Goal: Answer question/provide support: Answer question/provide support

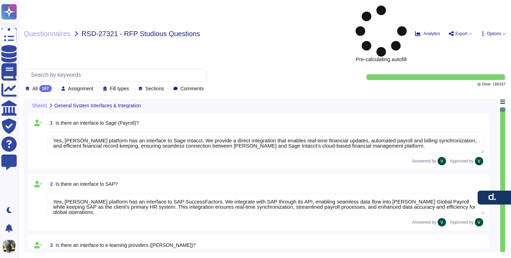
type textarea "Yes, [PERSON_NAME] platform has an interface to Sage Intacct. We provide a dire…"
type textarea "Yes, [PERSON_NAME] platform has an interface to SAP SuccessFactors. We integrat…"
type textarea "Yes, [PERSON_NAME] has interfaces with e-learning providers, including platform…"
type textarea "No, [PERSON_NAME] does not currently have a direct interface to Oracle database…"
type textarea "Yes, [PERSON_NAME] has interfaces with Microsoft Office programs like Word, Out…"
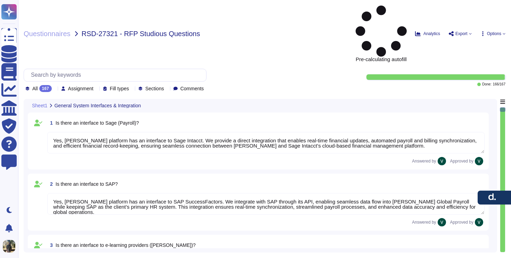
type textarea "Yes, Deel’s platform has an interface with DATEV. These integrations may involv…"
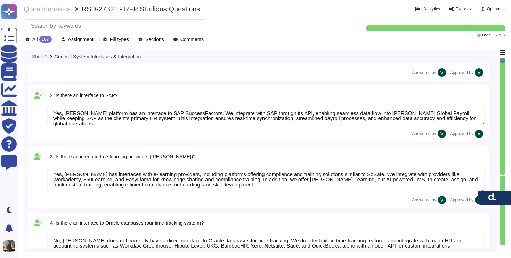
type textarea "Deel offers a wide range of interfaces and the ability to build custom ones. We…"
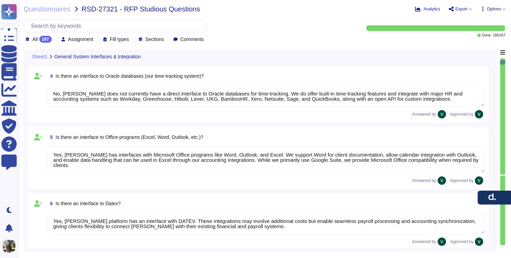
type textarea "Yes, Deel’s platform has an API that enables clients to integrate their interna…"
type textarea "Data can be imported into Deel’s system through several methods. We support SFT…"
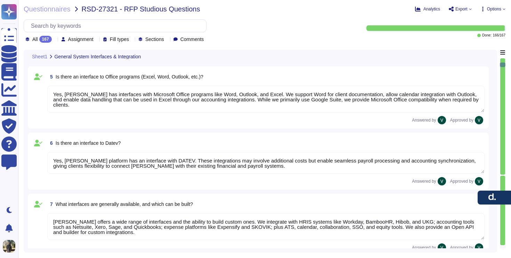
type textarea "We carry out data migration through multiple methods depending on client needs.…"
type textarea "Yes, we support importing data from Excel (XLSX). We enable mass uploads of emp…"
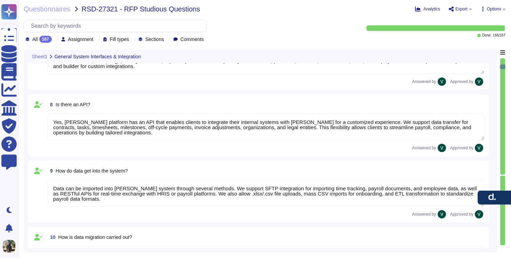
type textarea "We output reports through a wide range of customizable options. Reports can be …"
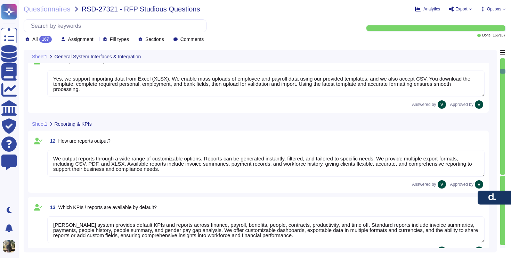
type textarea "Deel’s system provides default KPIs and reports across finance, payroll, benefi…"
type textarea "Deel’s reports are highly customizable to meet company-specific needs. We allow…"
type textarea "Yes, reports from Deel can be exported to Excel in XLSX format, as well as CSV …"
type textarea "Yes, we have a structured process for ongoing changes through continuous compli…"
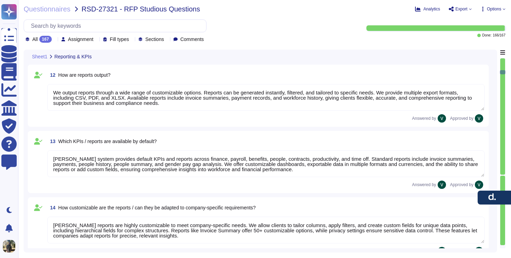
type textarea "Our servers are located in the European Union, with primary storage in Ireland …"
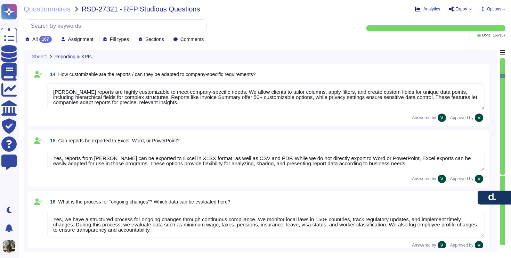
type textarea "Our data is primarily hosted in the European Union, with primary storage in Ire…"
type textarea "No, our data hosting is not primarily based in the USA. Yes, we are certified u…"
type textarea "Our infrastructure stores client and user personal data, platform data, marketi…"
type textarea "Yes, all data stored in our infrastructure is GDPR-compliant. We host platform …"
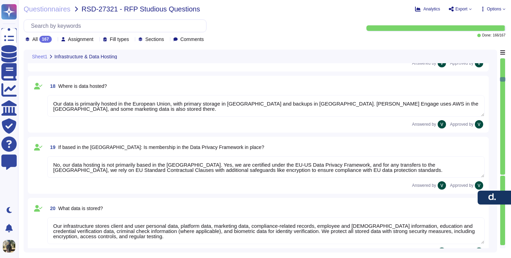
type textarea "Yes, we retain personal data only as long as required by our services or applic…"
type textarea "We protect our system against unauthorized access through strict access control…"
type textarea "Yes, we enforce strong password encryption by using a one-way hash function wit…"
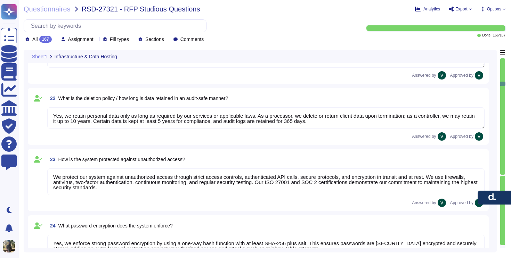
type textarea "We protect our system against hacker attacks with 24/7 monitoring, vulnerabilit…"
type textarea "Yes, we have a roles and permissions framework that restricts access to only th…"
type textarea "Yes, we integrate with Microsoft Entra ID (formerly Azure Active Directory) to …"
type textarea "We ensure no personal data remains accessible after termination. We delete or r…"
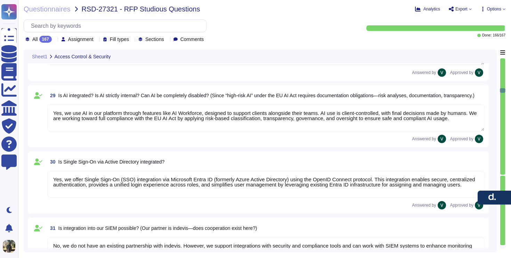
type textarea "Yes, we use AI in our platform through features like AI Workforce, designed to …"
type textarea "Yes, we offer Single Sign-On (SSO) integration via Microsoft Entra ID (formerly…"
type textarea "No, we do not have an existing partnership with indevis. However, we support in…"
type textarea "No, not all data in our system is encrypted by default, but we encrypt sensitiv…"
type textarea "Yes, Deel provides both service level agreements (SLAs) for maintenance and sup…"
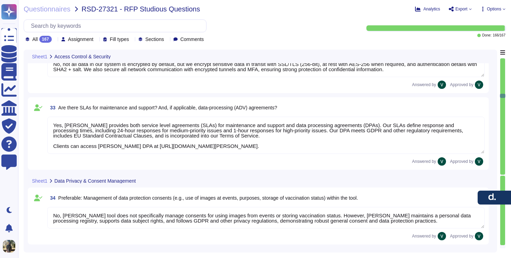
type textarea "No, Deel's tool does not specifically manage consents for using images from eve…"
type textarea "No, Deel does not offer a personalized "Studiosus" structure for data privacy a…"
type textarea "Yes, Deel's system includes robust search functions. We offer Global Search wit…"
type textarea "Yes, documents can be directly uploaded into Deel's system without prior scanni…"
type textarea "Yes, Deel stores all documents centrally within the platform, allowing secure s…"
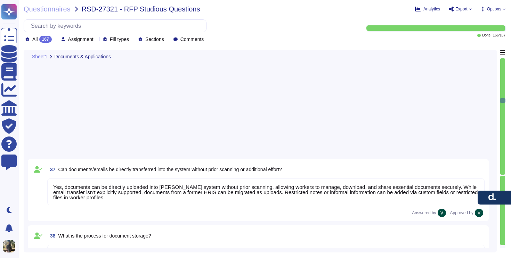
type textarea "Yes, Deel allows creation of custom document categories and types, including ex…"
type textarea "No, Deel does not have explicit partnerships for document scanning services. We…"
type textarea "Yes, Deel has an interface to job boards through Deel HR. We provide an Applica…"
type textarea "Yes, Deel has an interface to your career site through our ATS. We allow client…"
type textarea "No, Deel does not specifically offer a one-click application feature. However, …"
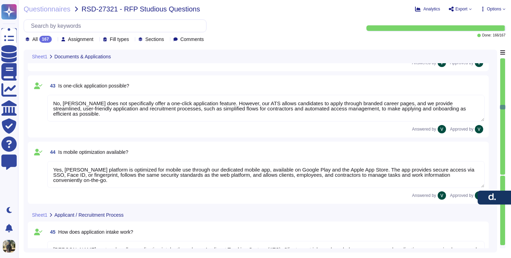
type textarea "Yes, Deel's platform is optimized for mobile use through our dedicated mobile a…"
type textarea "Deel's system handles application intake through our Applicant Tracking System …"
type textarea "Yes, Deel's system allows applications to be distributed to responsible HR or d…"
type textarea "Yes, Deel's ATS can be used by HR for pre-screening applicants. We use AI-power…"
type textarea "Yes, Deel's ATS can handle automatic communication with applicants. We provide …"
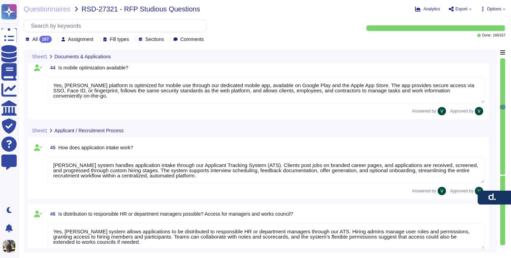
scroll to position [3183, 0]
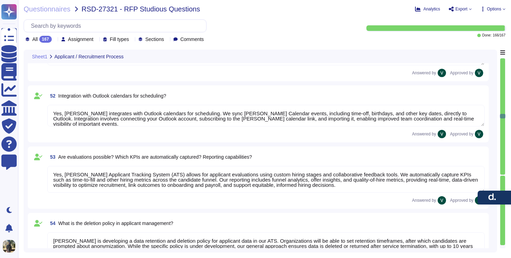
type textarea "Yes, Deel's ATS can send automatic reminders to recruiters and line managers. W…"
type textarea "Deel's ATS handles the transition from applicant to employee seamlessly. Once a…"
type textarea "Yes, Deel's system can store templates for automated responses and declines. We…"
type textarea "Yes, Deel integrates with Outlook calendars for scheduling. We sync Deel Calend…"
type textarea "Yes, Deel's Applicant Tracking System (ATS) allows for applicant evaluations us…"
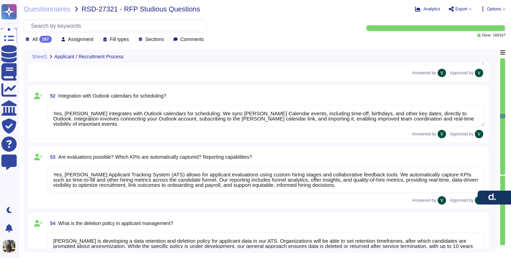
type textarea "Deel is developing a data retention and deletion policy for applicant data in o…"
type textarea "Yes, Deel's ATS can potentially depict works council approval processes by usin…"
type textarea "Deel represents maternity and parental leave processes by allowing employees to…"
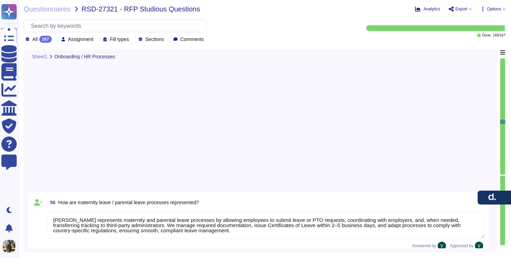
type textarea "Deel’s onboarding process guides new employees from account setup to active emp…"
type textarea "Deel’s offboarding process ensures a smooth, compliant transition. We initiate …"
type textarea "Deel’s probationary period process helps employers and employees confirm the ri…"
type textarea "Deel’s internal department transfer process ensures proper validation, approval…"
type textarea "Deel manages changes to employee working hours through a structured system that…"
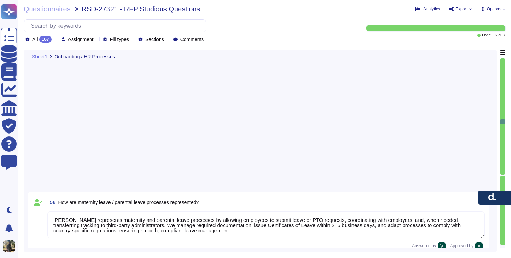
type textarea "Deel allows employees to update names, addresses, and bank accounts through sel…"
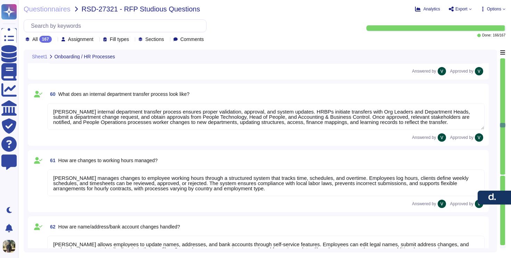
type textarea "Yes, Deel has processes for onboarding and managing volunteers, interns, and mi…"
type textarea "Deel's system handles holiday and Christmas bonuses automatically, ensuring com…"
type textarea "Yes, Deel’s HR tool supports special year-end tasks, including managing remaini…"
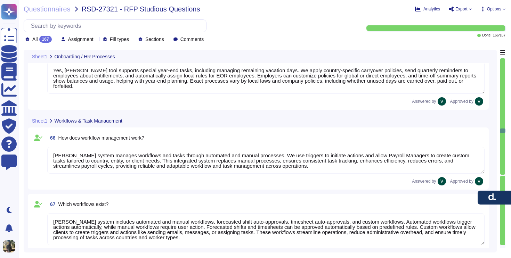
type textarea "Deel’s system manages workflows and tasks through automated and manual processe…"
type textarea "Deel’s system includes automated and manual workflows, forecasted shift auto-ap…"
type textarea "Yes, we allow HR to define and flexibly specify workflows and checklists for di…"
type textarea "Yes, we integrate checklists that can be customized for processes like onboardi…"
type textarea "We follow a strict workflow for data destruction. We retain personal data only …"
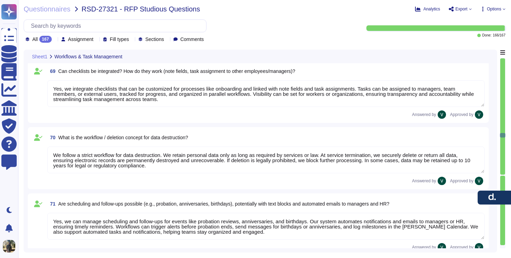
type textarea "Yes, we can manage scheduling and follow-ups for events like probation reviews,…"
type textarea "Yes, we provide access to compliant contract templates and the ability to gener…"
type textarea "Deel provides multiple time tracking options, including manual entry, a clock-i…"
type textarea "Deel’s time tracking allows employees to log hours manually or via clock-in/out…"
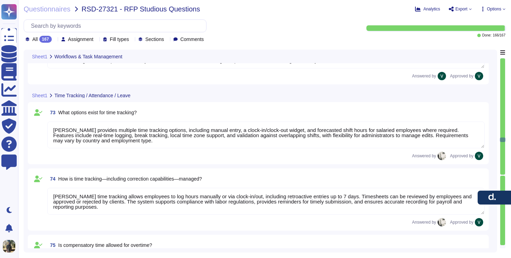
type textarea "Yes, compensatory time (time-off-in-lieu) is generally allowed for overtime in …"
type textarea "Yes, we can define vacation days with different labels by customizing time-off …"
type textarea "Deel manages vacation requests and tracking through a streamlined system. Worke…"
type textarea "Deel manages business travel in our time-tracking system by requiring employees…"
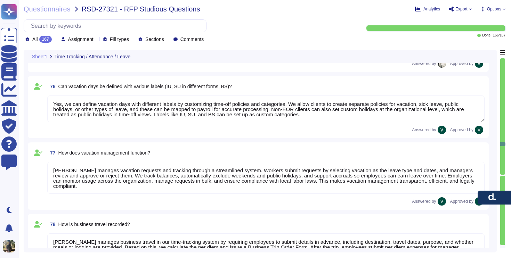
type textarea "Deel manages working time during business travel by requiring employees to noti…"
type textarea "Deel can use our system to represent and track sabbaticals through flexible lon…"
type textarea "Deel handles overtime payments through our time tracking and payroll features. …"
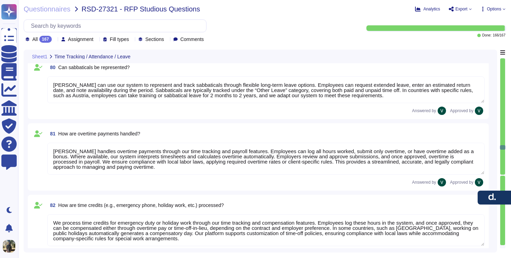
type textarea "We process time credits for emergency duty or holiday work through our time tra…"
type textarea "We allow HR to configure time tracking to fit company policies and local laws. …"
type textarea "We manage sick leave by allowing employees to submit requests with start and en…"
type textarea "We support flexible sick leave configurations aligned with country laws and com…"
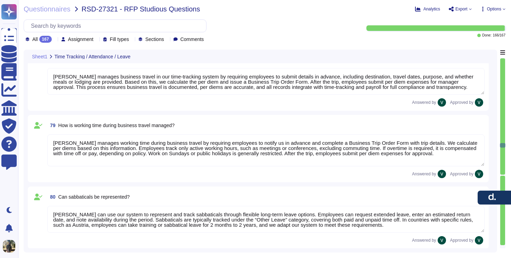
type textarea "Yes, compensatory time (time-off-in-lieu) is generally allowed for overtime in …"
type textarea "Yes, we can define vacation days with different labels by customizing time-off …"
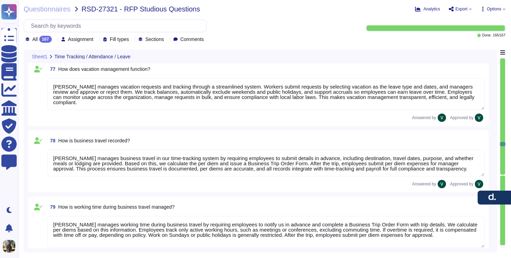
scroll to position [4794, 0]
type textarea "Deel’s time tracking allows employees to log hours manually or via clock-in/out…"
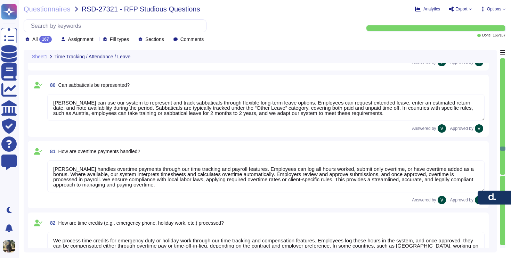
scroll to position [5028, 0]
type textarea "We allow HR to configure time tracking to fit company policies and local laws. …"
type textarea "We manage sick leave by allowing employees to submit requests with start and en…"
type textarea "We support flexible sick leave configurations aligned with country laws and com…"
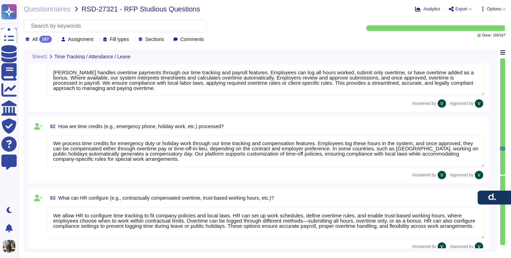
scroll to position [5163, 0]
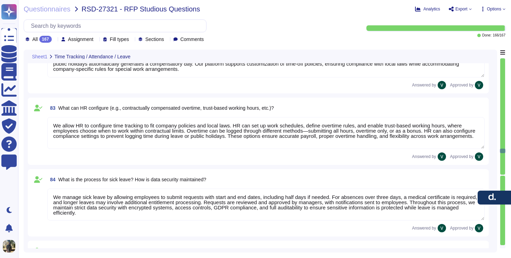
type textarea "Deel retrieves electronic sick notes for example (eAU) in Germany through the n…"
type textarea "Sick leave can be analyzed in multiple ways, including: * Duration: Review leng…"
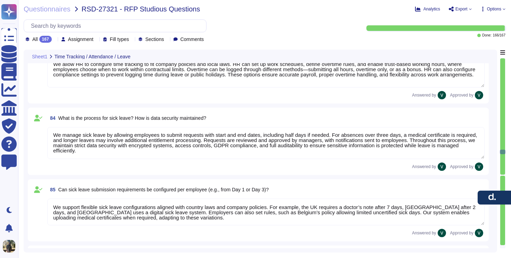
type textarea "Deel’s time-tracking module enhances team coordination by integrating seamlessl…"
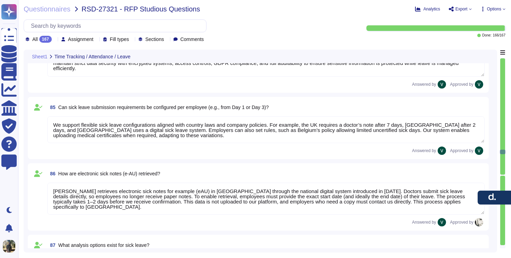
scroll to position [5404, 0]
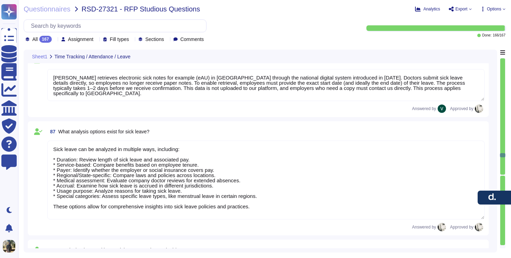
type textarea "Employees can update most of their personal information directly through their …"
type textarea "Yes, an HR approval process exists, but not all employee-initiated changes go d…"
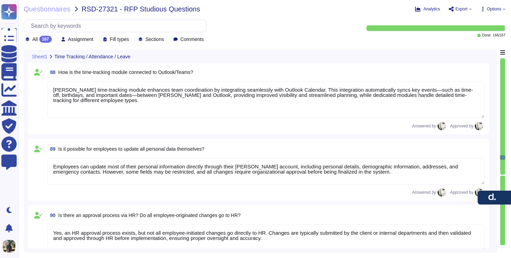
type textarea "Yes, employees can submit documents such as marriage certificates, sick notes, …"
type textarea "Yes, employees can book and manage seminars through Deel Learning, including sc…"
type textarea "Yes, the system provides a view of time off information, including stamped time…"
type textarea "Yes, a supervisory approval chain can be configured for vacation requests and t…"
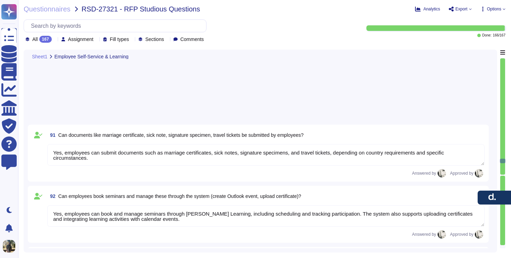
type textarea "Yes, employees can report illness, including illness during vacation. Reporting…"
type textarea "Deel tracks vacation, sick days, and other leave types within the system, and e…"
type textarea "Managers in Deel can view selective data of direct reports, approve time off, a…"
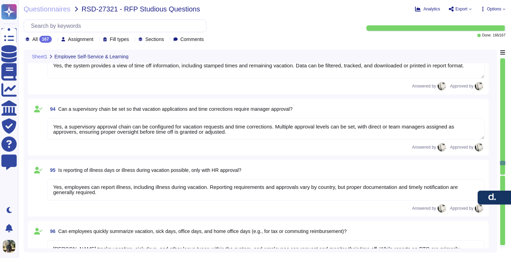
type textarea "Managers in Deel can view employees’ time off history, current requests, and sc…"
type textarea "Yes, managers can generate analyses of working hours using Deel’s reporting too…"
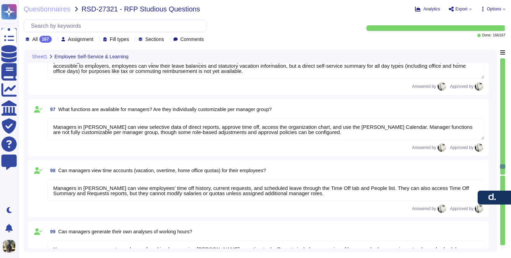
type textarea "Yes, employees can submit vacation requests for manager approval, and managers …"
type textarea "Reminders can be sent by email before submission and approval deadlines. Payrol…"
type textarea "Yes, workforce scheduling is possible in Deel. Weekly schedules can be assigned…"
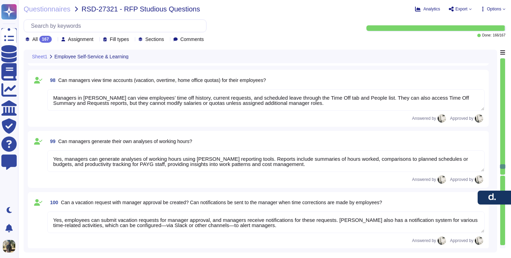
scroll to position [6224, 0]
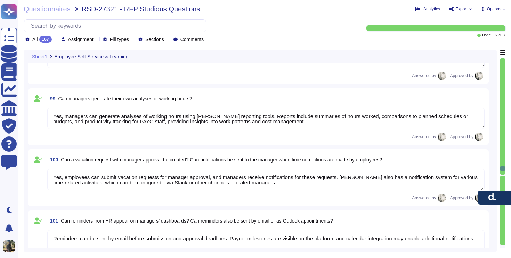
type textarea "Yes, Deel provides a summary view of all trainees across departments through th…"
type textarea "Yes, IHK contracts can be stored as templates in Deel. Templates can be central…"
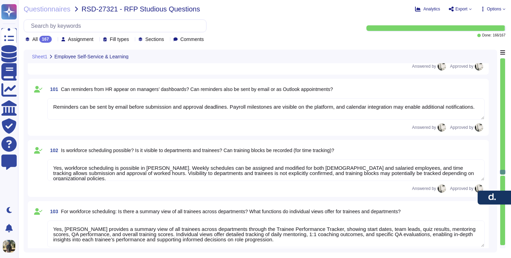
type textarea "Deel’s document management system centralizes HR-related documents, including I…"
type textarea "Yes, appointment reminders are configurable. Reminders can be customized in tim…"
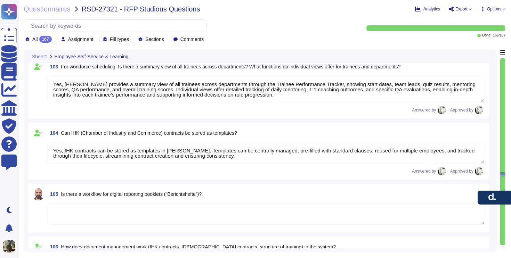
type textarea "Deel maintains a complete employee history through a change log that records al…"
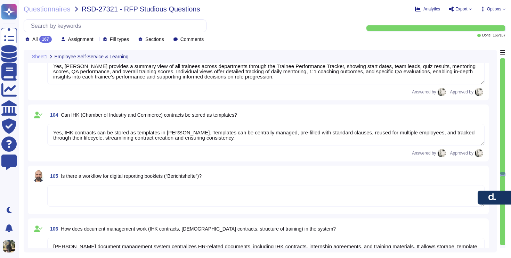
type textarea "Deel supports fully customizable working-time models through its Weekly Schedul…"
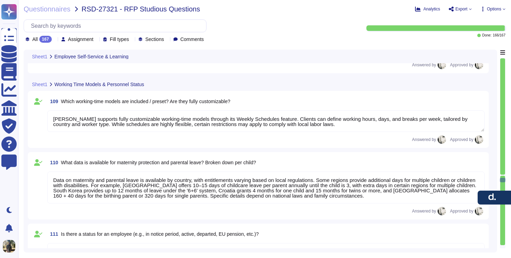
type textarea "Data on maternity and parental leave is available by country, with entitlements…"
type textarea "Yes, Deel provides various employee statuses to track different stages of the e…"
type textarea "Deel provides flexible filtering options such as status, date range, contract t…"
type textarea "Yes, Deel can generate reports on personnel changes within a specific period, i…"
type textarea "Deel maintains extensive data for hires and anniversaries, covering around 700 …"
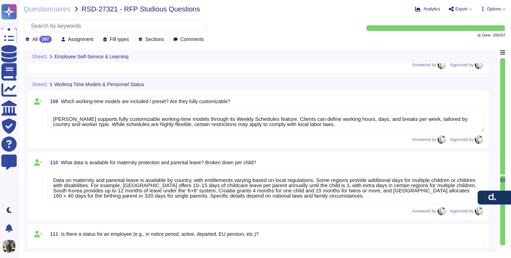
scroll to position [6881, 0]
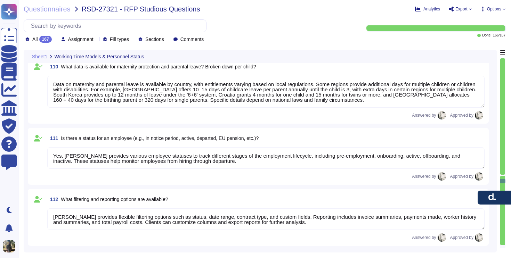
type textarea "Organizational structure in Deel is represented through an org chart and multip…"
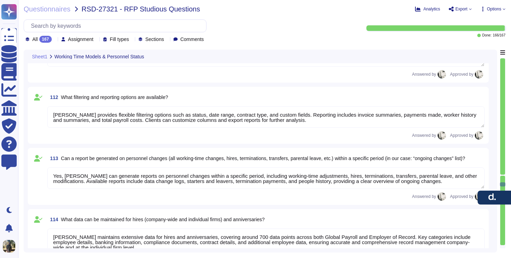
type textarea "Deel links applicant data to master employee records and positions through uniq…"
type textarea "Increases in vacation days based on seniority can be managed through contract a…"
type textarea "Deel’s asset management provides a centralized system to track and manage equip…"
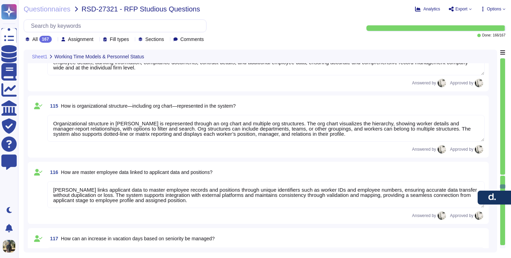
type textarea "Deel’s payroll functionalities include direct deposits, payslip generation, tax…"
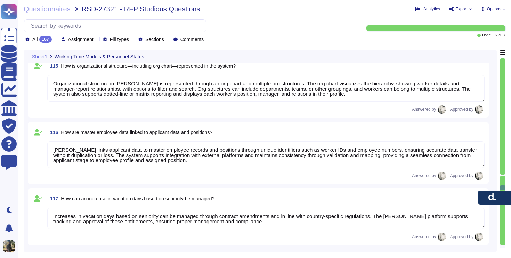
type textarea "Yes, Deel provides workflows for reimbursements such as commuting costs and for…"
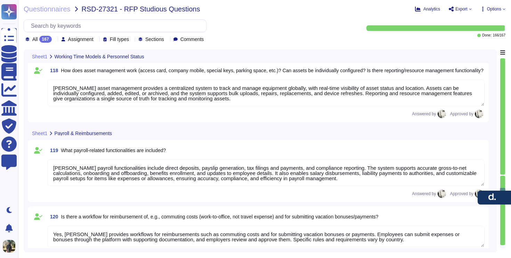
type textarea "Yes, Deel provides both a web application with full platform functionality and …"
type textarea "Yes, the Deel system can be customized to align with the Studiosus corporate id…"
type textarea "Yes, Deel provides an employee dashboard that serves as a customizable home pag…"
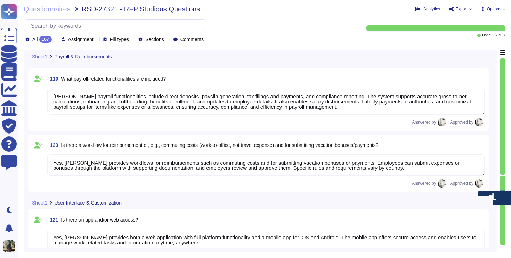
type textarea "Yes, the Deel dashboard can be customized. Users can rearrange and add widgets …"
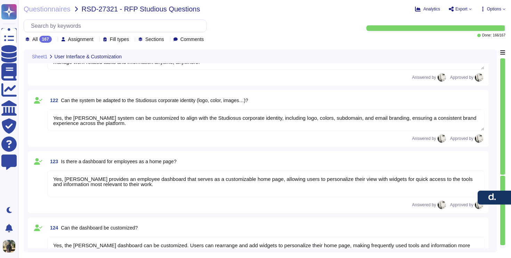
type textarea "Deel manages HR staff absences through a structured substitution process. Plann…"
type textarea "Yes, role concepts—including department structures and associated permissions—c…"
type textarea "Yes, roles in Deel can be flexibly defined and assigned. Clients can create cus…"
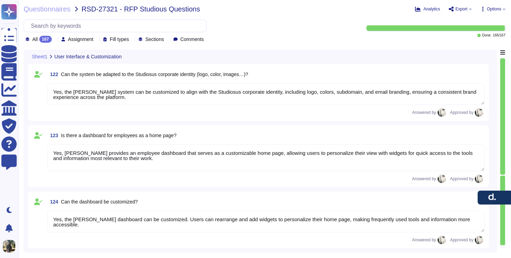
scroll to position [7623, 0]
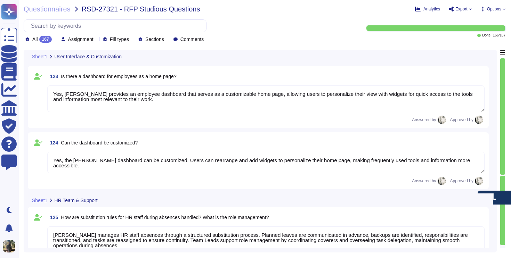
type textarea "Deel’s system supports creating both functional leadership and disciplinary lea…"
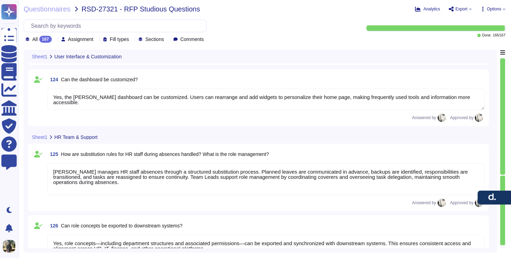
type textarea "Deel’s permission system controls what actions users can perform within the pla…"
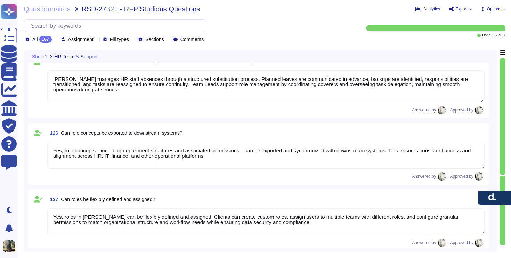
type textarea "Yes, Deel supports client-specific role structures and permissions. Each client…"
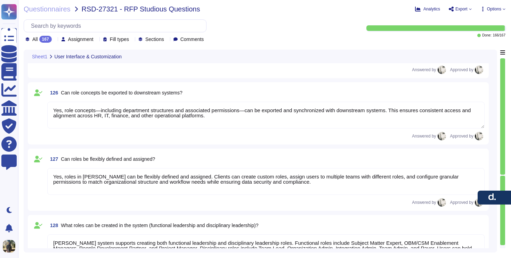
type textarea "Yes, Deel provides both a web application with full platform functionality and …"
type textarea "Yes, the Deel system can be customized to align with the Studiosus corporate id…"
type textarea "Yes, Deel provides an employee dashboard that serves as a customizable home pag…"
type textarea "Yes, the Deel dashboard can be customized. Users can rearrange and add widgets …"
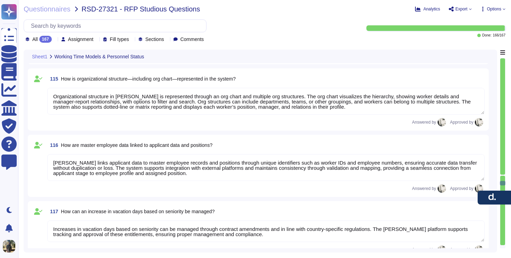
type textarea "Deel supports fully customizable working-time models through its Weekly Schedul…"
type textarea "Data on maternity and parental leave is available by country, with entitlements…"
type textarea "Yes, Deel provides various employee statuses to track different stages of the e…"
type textarea "Deel provides flexible filtering options such as status, date range, contract t…"
type textarea "Yes, Deel can generate reports on personnel changes within a specific period, i…"
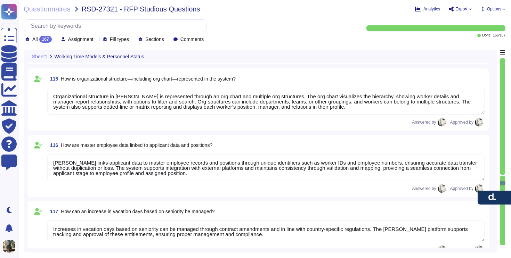
type textarea "Deel maintains extensive data for hires and anniversaries, covering around 700 …"
type textarea "Organizational structure in Deel is represented through an org chart and multip…"
type textarea "Deel links applicant data to master employee records and positions through uniq…"
type textarea "Increases in vacation days based on seniority can be managed through contract a…"
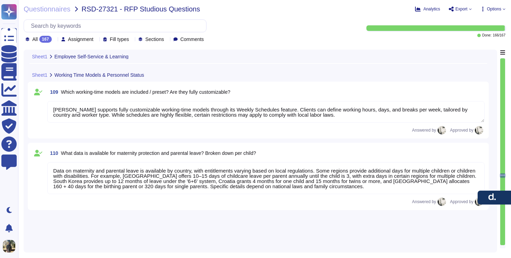
type textarea "Yes, workforce scheduling is possible in Deel. Weekly schedules can be assigned…"
type textarea "Yes, Deel provides a summary view of all trainees across departments through th…"
type textarea "Yes, IHK contracts can be stored as templates in Deel. Templates can be central…"
type textarea "Deel’s document management system centralizes HR-related documents, including I…"
type textarea "Yes, appointment reminders are configurable. Reminders can be customized in tim…"
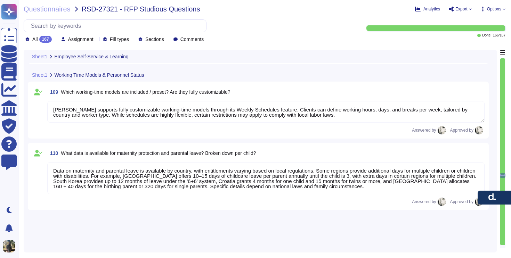
type textarea "Deel maintains a complete employee history through a change log that records al…"
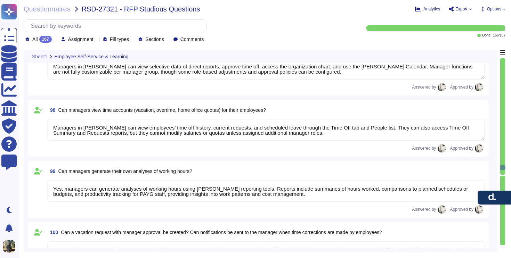
type textarea "Yes, employees can report illness, including illness during vacation. Reporting…"
type textarea "Deel tracks vacation, sick days, and other leave types within the system, and e…"
type textarea "Managers in Deel can view selective data of direct reports, approve time off, a…"
type textarea "Managers in Deel can view employees’ time off history, current requests, and sc…"
type textarea "Yes, managers can generate analyses of working hours using Deel’s reporting too…"
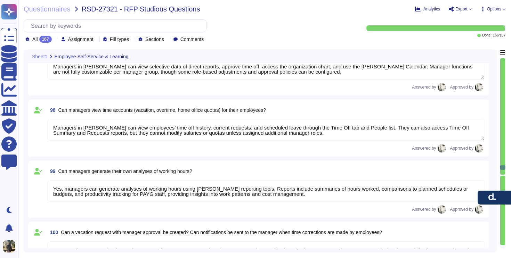
type textarea "Yes, employees can submit vacation requests for manager approval, and managers …"
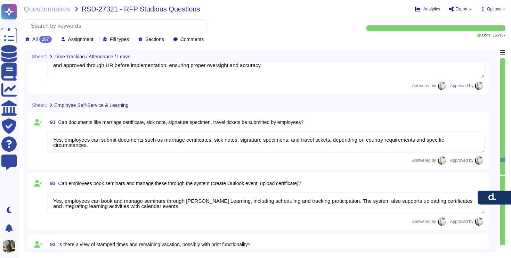
type textarea "Deel’s time-tracking module enhances team coordination by integrating seamlessl…"
type textarea "Employees can update most of their personal information directly through their …"
type textarea "Yes, an HR approval process exists, but not all employee-initiated changes go d…"
type textarea "Yes, employees can submit documents such as marriage certificates, sick notes, …"
type textarea "Yes, employees can book and manage seminars through Deel Learning, including sc…"
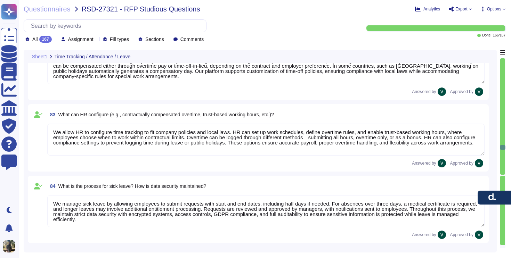
type textarea "Deel manages vacation requests and tracking through a streamlined system. Worke…"
type textarea "Deel manages business travel in our time-tracking system by requiring employees…"
type textarea "Deel manages working time during business travel by requiring employees to noti…"
type textarea "Deel can use our system to represent and track sabbaticals through flexible lon…"
type textarea "Deel handles overtime payments through our time tracking and payroll features. …"
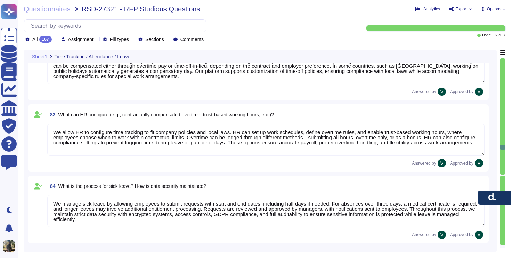
type textarea "We process time credits for emergency duty or holiday work through our time tra…"
type textarea "We allow HR to configure time tracking to fit company policies and local laws. …"
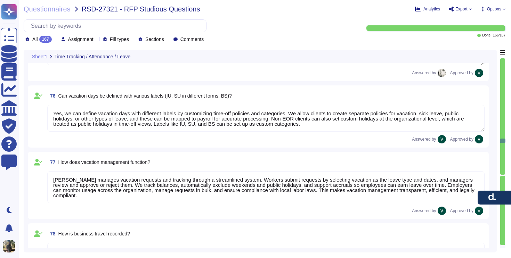
type textarea "Deel provides multiple time tracking options, including manual entry, a clock-i…"
type textarea "Deel’s time tracking allows employees to log hours manually or via clock-in/out…"
type textarea "Yes, compensatory time (time-off-in-lieu) is generally allowed for overtime in …"
type textarea "Yes, we can define vacation days with different labels by customizing time-off …"
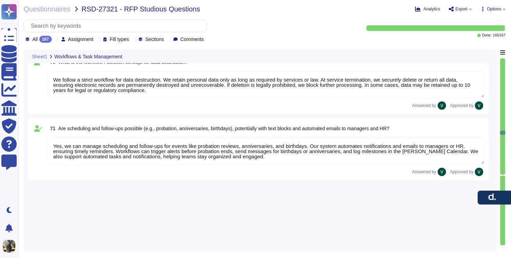
type textarea "Deel’s system manages workflows and tasks through automated and manual processe…"
type textarea "Deel’s system includes automated and manual workflows, forecasted shift auto-ap…"
type textarea "Yes, we allow HR to define and flexibly specify workflows and checklists for di…"
type textarea "Yes, we integrate checklists that can be customized for processes like onboardi…"
type textarea "We follow a strict workflow for data destruction. We retain personal data only …"
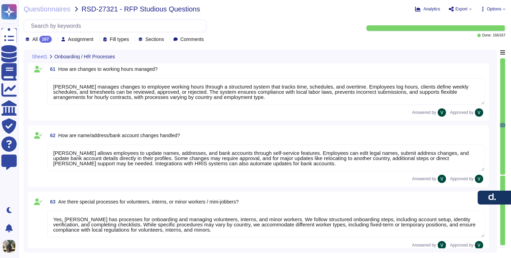
type textarea "Deel’s onboarding process guides new employees from account setup to active emp…"
type textarea "Deel’s offboarding process ensures a smooth, compliant transition. We initiate …"
type textarea "Deel’s probationary period process helps employers and employees confirm the ri…"
type textarea "Deel’s internal department transfer process ensures proper validation, approval…"
type textarea "Deel manages changes to employee working hours through a structured system that…"
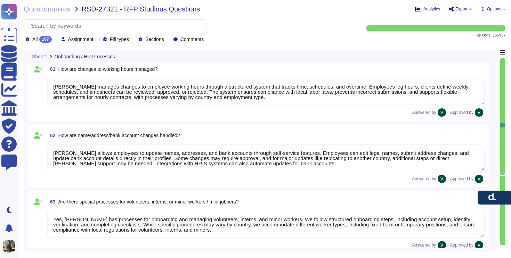
type textarea "Deel allows employees to update names, addresses, and bank accounts through sel…"
type textarea "Yes, Deel has processes for onboarding and managing volunteers, interns, and mi…"
type textarea "Deel's system handles holiday and Christmas bonuses automatically, ensuring com…"
type textarea "Yes, Deel’s HR tool supports special year-end tasks, including managing remaini…"
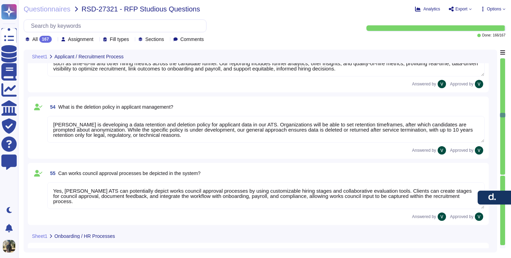
type textarea "Yes, Deel's ATS can handle automatic communication with applicants. We provide …"
type textarea "Yes, Deel's ATS can send automatic reminders to recruiters and line managers. W…"
type textarea "Deel's ATS handles the transition from applicant to employee seamlessly. Once a…"
type textarea "Yes, Deel's system can store templates for automated responses and declines. We…"
type textarea "Yes, Deel integrates with Outlook calendars for scheduling. We sync Deel Calend…"
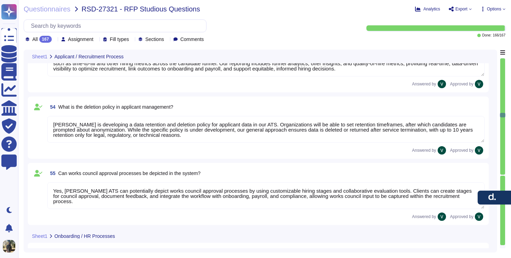
type textarea "Yes, Deel's Applicant Tracking System (ATS) allows for applicant evaluations us…"
type textarea "Deel is developing a data retention and deletion policy for applicant data in o…"
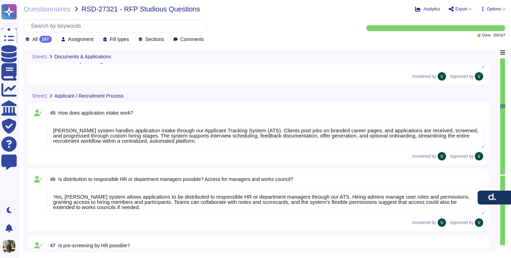
type textarea "No, Deel does not have explicit partnerships for document scanning services. We…"
type textarea "Yes, Deel has an interface to job boards through Deel HR. We provide an Applica…"
type textarea "Yes, Deel has an interface to your career site through our ATS. We allow client…"
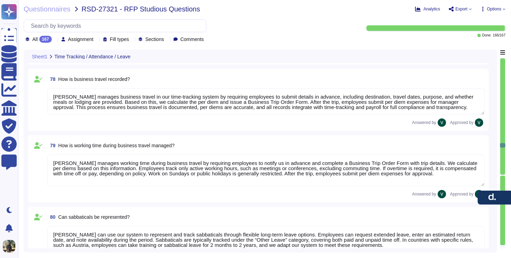
scroll to position [4863, 0]
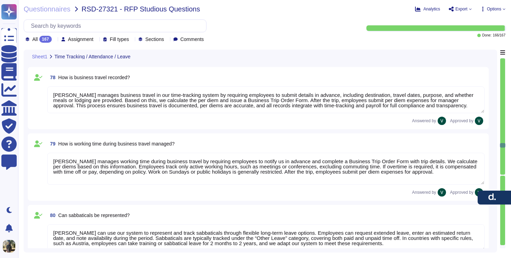
click at [461, 11] on span "Export" at bounding box center [462, 9] width 12 height 4
click at [475, 28] on div "Copy link Download" at bounding box center [477, 38] width 56 height 51
click at [479, 20] on p "Copy link" at bounding box center [487, 28] width 23 height 22
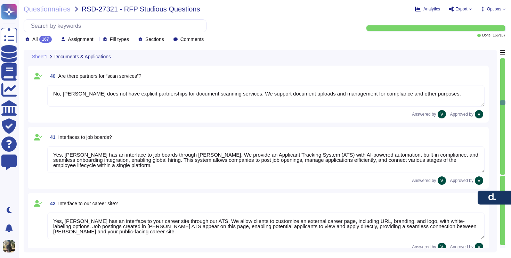
scroll to position [1, 0]
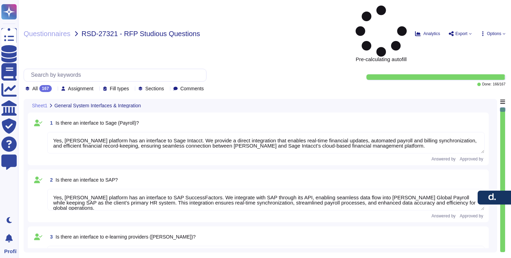
type textarea "Yes, [PERSON_NAME] platform has an interface to Sage Intacct. We provide a dire…"
type textarea "Yes, [PERSON_NAME] platform has an interface to SAP SuccessFactors. We integrat…"
type textarea "Yes, Deel has interfaces with e-learning providers, including platforms offerin…"
type textarea "No, Deel does not currently have a direct interface to Oracle databases for tim…"
type textarea "Yes, Deel has interfaces with Microsoft Office programs like Word, Outlook, and…"
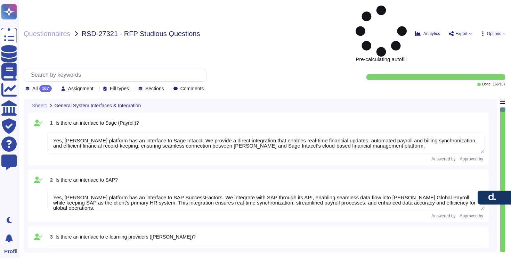
type textarea "Yes, Deel’s platform has an interface with DATEV. These integrations may involv…"
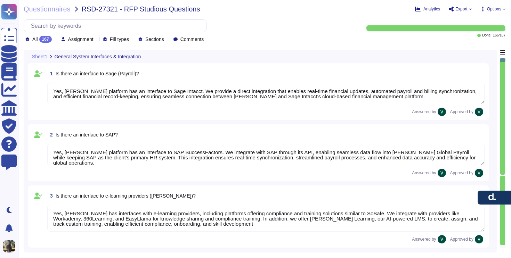
scroll to position [1, 0]
click at [463, 10] on span "Export" at bounding box center [462, 9] width 12 height 4
click at [466, 28] on div "Copy link Download" at bounding box center [477, 38] width 56 height 51
click at [365, 13] on div "Questionnaires RSD-27321 - RFP Studious Questions Analytics Export Copy link Do…" at bounding box center [264, 129] width 493 height 258
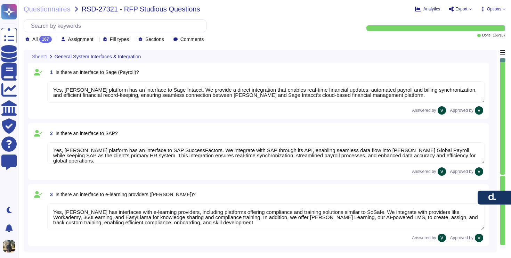
scroll to position [2, 0]
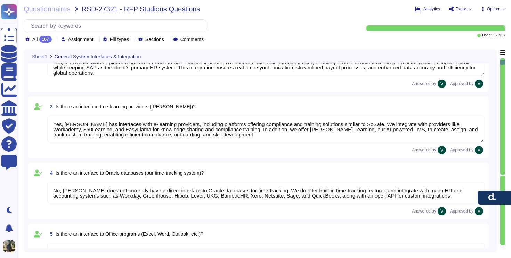
type textarea "Deel offers a wide range of interfaces and the ability to build custom ones. We…"
type textarea "Yes, Deel’s platform has an API that enables clients to integrate their interna…"
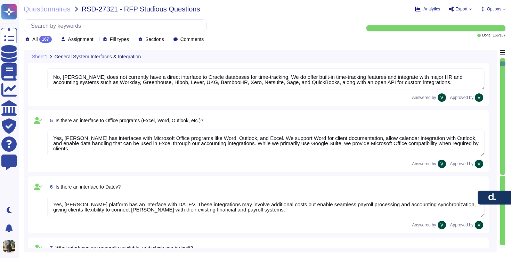
type textarea "Data can be imported into Deel’s system through several methods. We support SFT…"
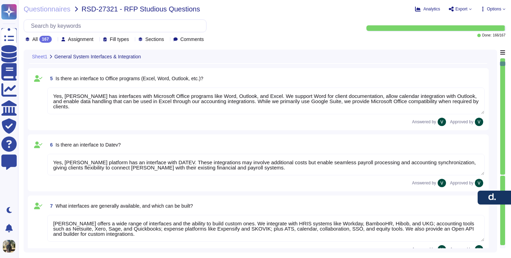
type textarea "We carry out data migration through multiple methods depending on client needs.…"
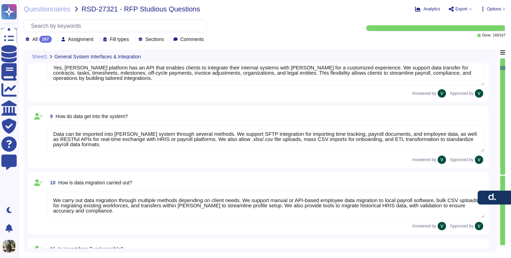
type textarea "Yes, we support importing data from Excel (XLSX). We enable mass uploads of emp…"
type textarea "We output reports through a wide range of customizable options. Reports can be …"
type textarea "Deel’s system provides default KPIs and reports across finance, payroll, benefi…"
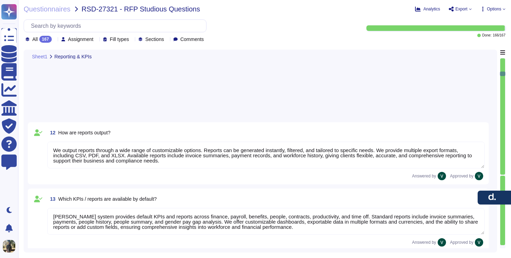
type textarea "Deel’s reports are highly customizable to meet company-specific needs. We allow…"
type textarea "Yes, reports from Deel can be exported to Excel in XLSX format, as well as CSV …"
type textarea "Yes, we have a structured process for ongoing changes through continuous compli…"
type textarea "Our servers are located in the European Union, with primary storage in Ireland …"
type textarea "Our data is primarily hosted in the European Union, with primary storage in Ire…"
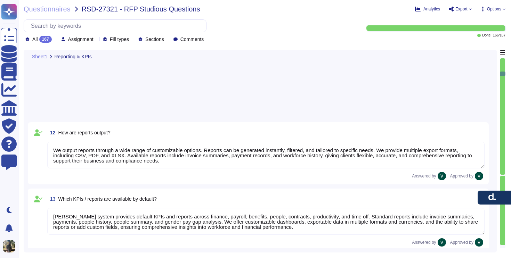
type textarea "No, our data hosting is not primarily based in the USA. Yes, we are certified u…"
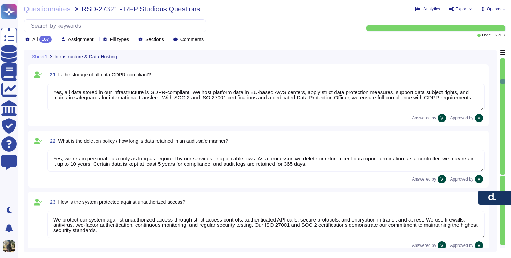
type textarea "Our infrastructure stores client and user personal data, platform data, marketi…"
type textarea "Yes, all data stored in our infrastructure is GDPR-compliant. We host platform …"
type textarea "Yes, we retain personal data only as long as required by our services or applic…"
type textarea "We protect our system against unauthorized access through strict access control…"
type textarea "Yes, we enforce strong password encryption by using a one-way hash function wit…"
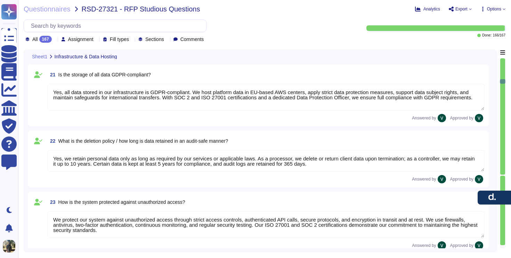
type textarea "We protect our system against hacker attacks with 24/7 monitoring, vulnerabilit…"
type textarea "Yes, we have a roles and permissions framework that restricts access to only th…"
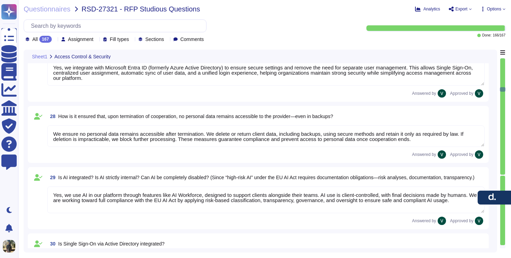
type textarea "Yes, we integrate with Microsoft Entra ID (formerly Azure Active Directory) to …"
type textarea "We ensure no personal data remains accessible after termination. We delete or r…"
type textarea "Yes, we use AI in our platform through features like AI Workforce, designed to …"
type textarea "Yes, we offer Single Sign-On (SSO) integration via Microsoft Entra ID (formerly…"
type textarea "No, we do not have an existing partnership with indevis. However, we support in…"
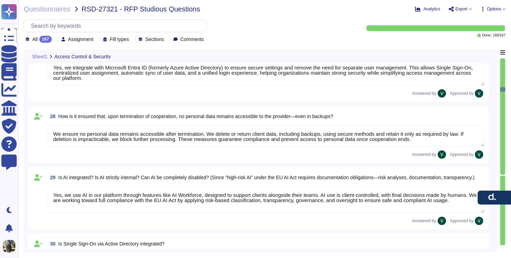
type textarea "No, not all data in our system is encrypted by default, but we encrypt sensitiv…"
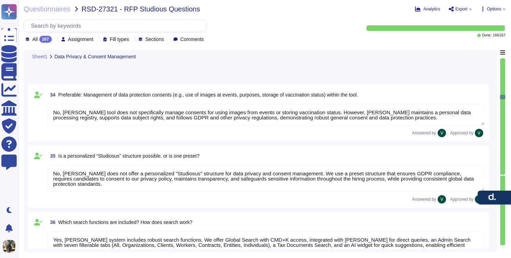
type textarea "No, Deel's tool does not specifically manage consents for using images from eve…"
type textarea "No, Deel does not offer a personalized "Studiosus" structure for data privacy a…"
type textarea "Yes, Deel's system includes robust search functions. We offer Global Search wit…"
type textarea "Yes, documents can be directly uploaded into Deel's system without prior scanni…"
type textarea "Yes, Deel stores all documents centrally within the platform, allowing secure s…"
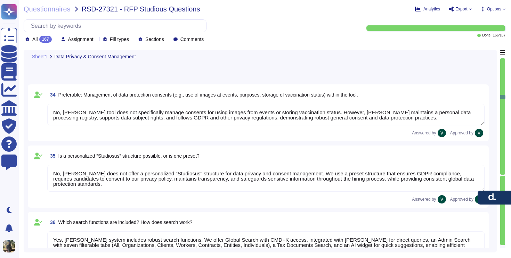
type textarea "Yes, Deel allows creation of custom document categories and types, including ex…"
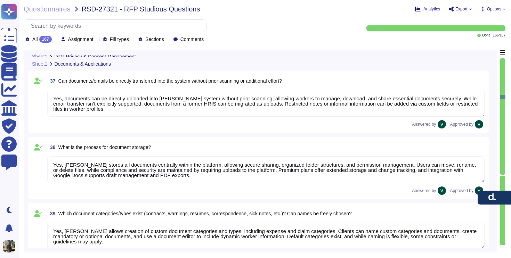
scroll to position [1, 0]
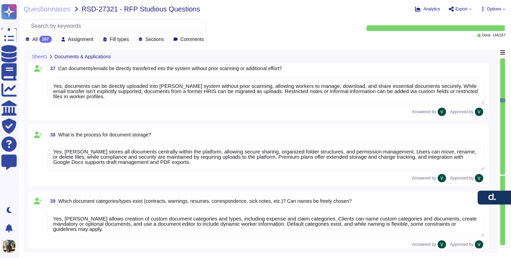
type textarea "No, Deel does not have explicit partnerships for document scanning services. We…"
type textarea "Yes, Deel has an interface to job boards through Deel HR. We provide an Applica…"
type textarea "Yes, Deel has an interface to your career site through our ATS. We allow client…"
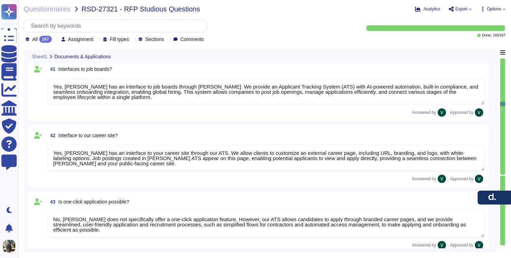
type textarea "No, Deel does not specifically offer a one-click application feature. However, …"
type textarea "Yes, Deel's platform is optimized for mobile use through our dedicated mobile a…"
type textarea "Deel's system handles application intake through our Applicant Tracking System …"
type textarea "Yes, Deel's system allows applications to be distributed to responsible HR or d…"
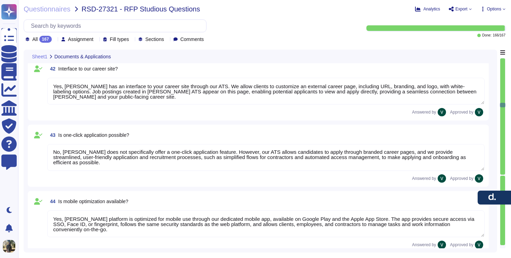
type textarea "Yes, Deel's ATS can be used by HR for pre-screening applicants. We use AI-power…"
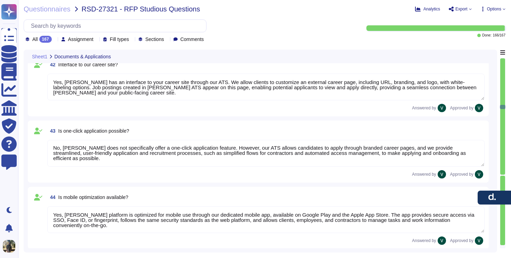
type textarea "Yes, Deel's ATS can handle automatic communication with applicants. We provide …"
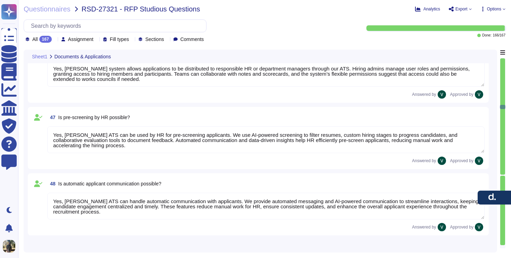
scroll to position [2953, 0]
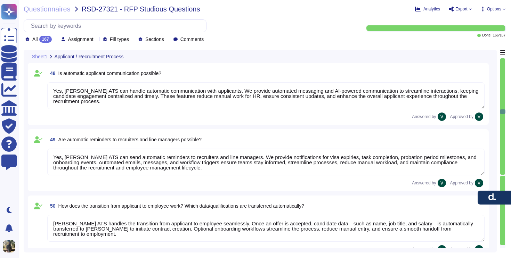
type textarea "Yes, Deel's ATS can send automatic reminders to recruiters and line managers. W…"
type textarea "Deel's ATS handles the transition from applicant to employee seamlessly. Once a…"
type textarea "Yes, Deel's system can store templates for automated responses and declines. We…"
type textarea "Yes, Deel integrates with Outlook calendars for scheduling. We sync Deel Calend…"
type textarea "Yes, Deel's Applicant Tracking System (ATS) allows for applicant evaluations us…"
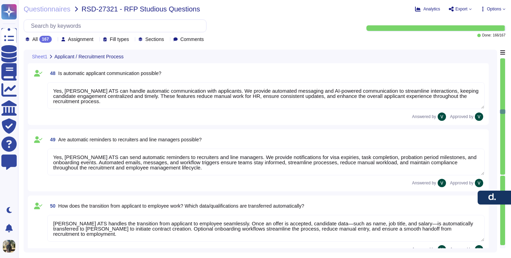
scroll to position [1, 0]
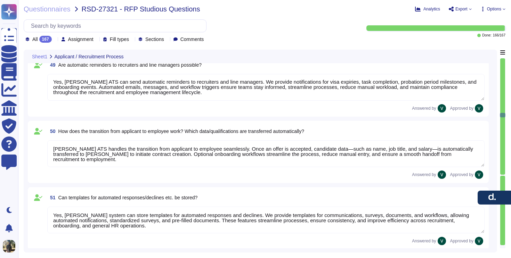
type textarea "Deel is developing a data retention and deletion policy for applicant data in o…"
type textarea "Yes, Deel's ATS can potentially depict works council approval processes by usin…"
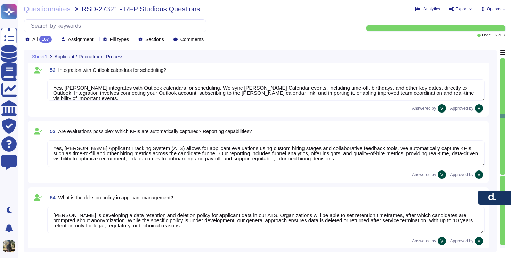
type textarea "Deel represents maternity and parental leave processes by allowing employees to…"
type textarea "Deel’s onboarding process guides new employees from account setup to active emp…"
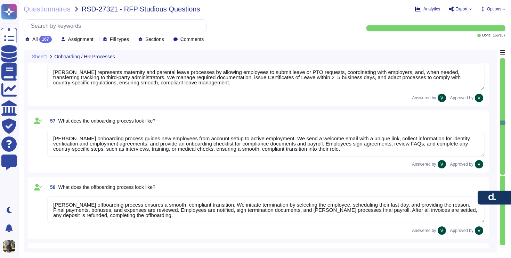
type textarea "Deel’s offboarding process ensures a smooth, compliant transition. We initiate …"
type textarea "Deel’s probationary period process helps employers and employees confirm the ri…"
type textarea "Deel’s internal department transfer process ensures proper validation, approval…"
type textarea "Deel manages changes to employee working hours through a structured system that…"
type textarea "Deel allows employees to update names, addresses, and bank accounts through sel…"
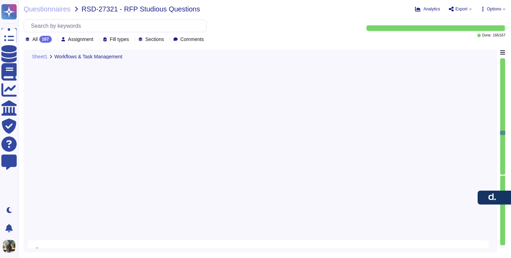
type textarea "Deel’s system manages workflows and tasks through automated and manual processe…"
type textarea "Deel’s system includes automated and manual workflows, forecasted shift auto-ap…"
type textarea "Yes, we allow HR to define and flexibly specify workflows and checklists for di…"
type textarea "Yes, we integrate checklists that can be customized for processes like onboardi…"
type textarea "We follow a strict workflow for data destruction. We retain personal data only …"
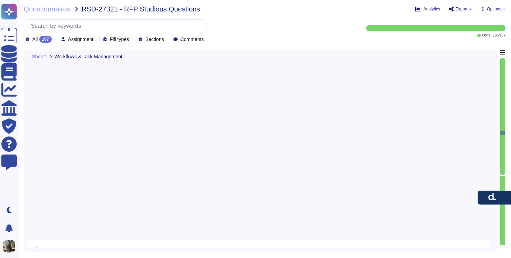
type textarea "Yes, we can manage scheduling and follow-ups for events like probation reviews,…"
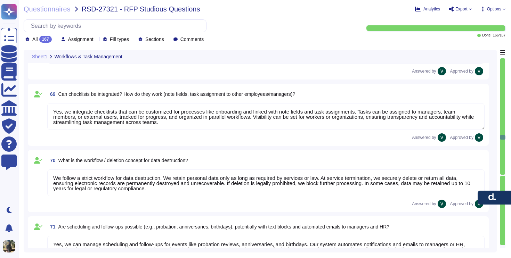
scroll to position [4495, 0]
type textarea "Yes, we provide access to compliant contract templates and the ability to gener…"
type textarea "Deel provides multiple time tracking options, including manual entry, a clock-i…"
type textarea "Deel’s time tracking allows employees to log hours manually or via clock-in/out…"
type textarea "Yes, compensatory time (time-off-in-lieu) is generally allowed for overtime in …"
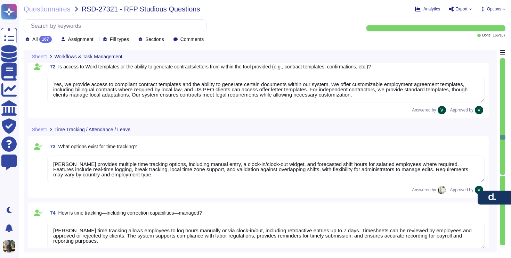
scroll to position [1, 0]
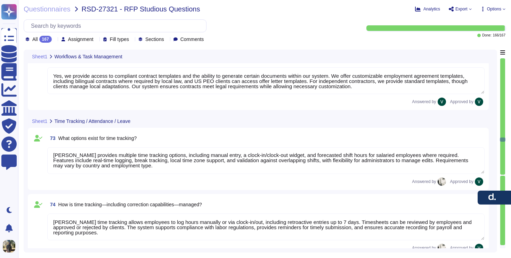
type textarea "Yes, we can define vacation days with different labels by customizing time-off …"
type textarea "Deel manages vacation requests and tracking through a streamlined system. Worke…"
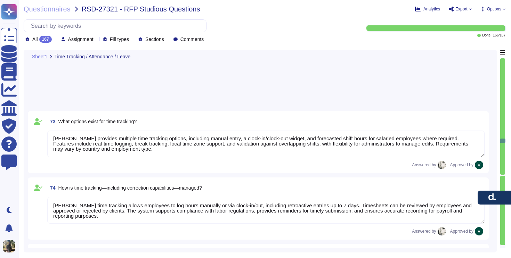
type textarea "Deel manages business travel in our time-tracking system by requiring employees…"
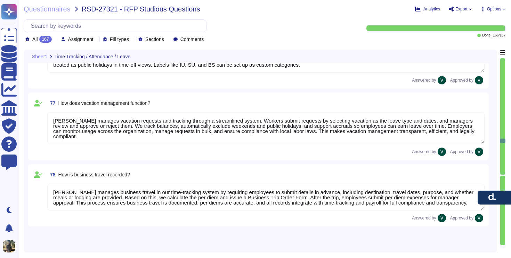
scroll to position [4879, 0]
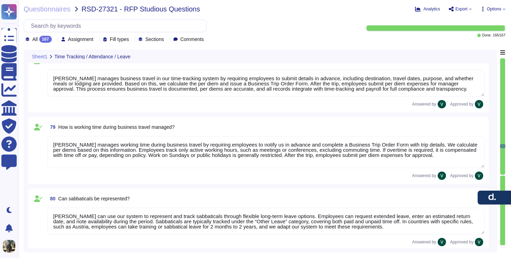
type textarea "Deel manages working time during business travel by requiring employees to noti…"
type textarea "Deel can use our system to represent and track sabbaticals through flexible lon…"
type textarea "Deel handles overtime payments through our time tracking and payroll features. …"
type textarea "We process time credits for emergency duty or holiday work through our time tra…"
type textarea "We allow HR to configure time tracking to fit company policies and local laws. …"
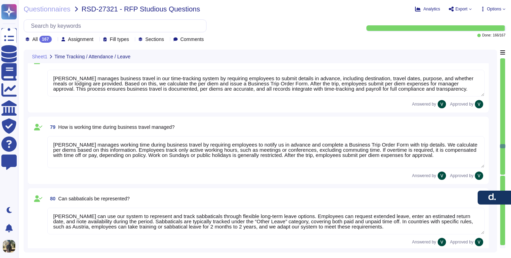
scroll to position [1, 0]
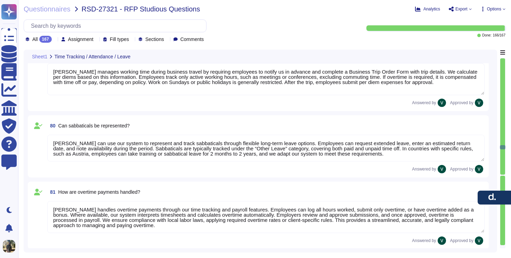
type textarea "We manage sick leave by allowing employees to submit requests with start and en…"
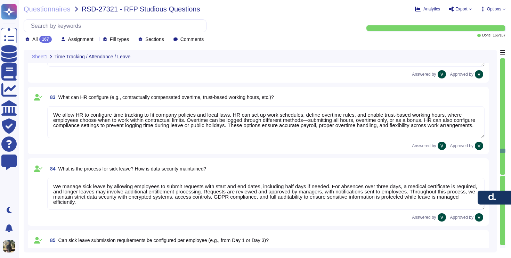
type textarea "We support flexible sick leave configurations aligned with country laws and com…"
type textarea "Deel retrieves electronic sick notes for example (eAU) in Germany through the n…"
type textarea "Sick leave can be analyzed in multiple ways, including: * Duration: Review leng…"
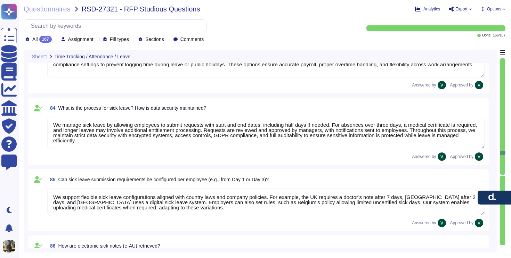
type textarea "Deel’s time-tracking module enhances team coordination by integrating seamlessl…"
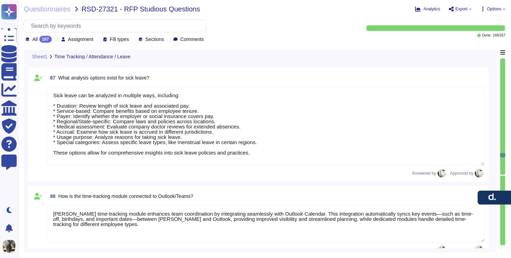
type textarea "Employees can update most of their personal information directly through their …"
type textarea "Yes, an HR approval process exists, but not all employee-initiated changes go d…"
type textarea "Yes, employees can submit documents such as marriage certificates, sick notes, …"
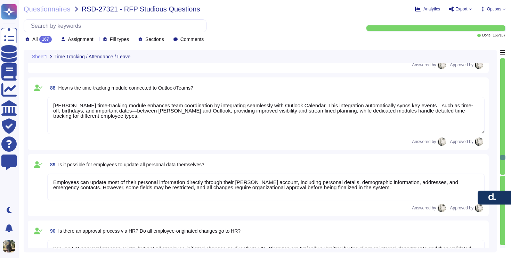
type textarea "Yes, employees can book and manage seminars through Deel Learning, including sc…"
type textarea "Yes, the system provides a view of time off information, including stamped time…"
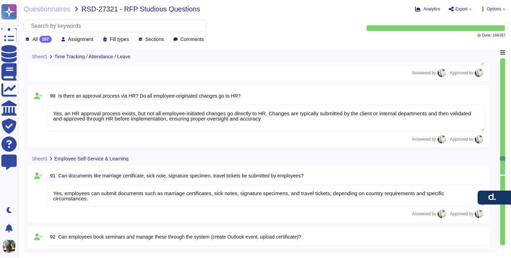
type textarea "Yes, a supervisory approval chain can be configured for vacation requests and t…"
type textarea "Yes, employees can report illness, including illness during vacation. Reporting…"
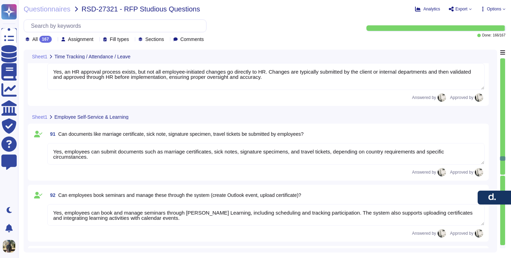
scroll to position [5736, 0]
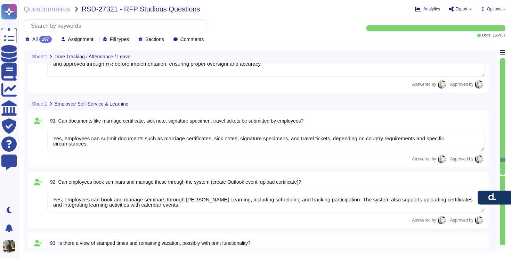
type textarea "Deel tracks vacation, sick days, and other leave types within the system, and e…"
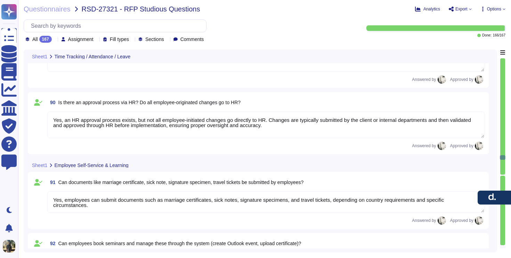
type textarea "Sick leave can be analyzed in multiple ways, including: * Duration: Review leng…"
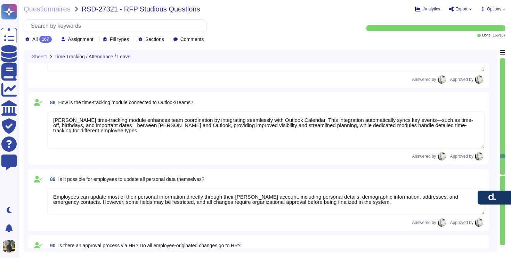
type textarea "We support flexible sick leave configurations aligned with country laws and com…"
type textarea "Deel retrieves electronic sick notes for example (eAU) in Germany through the n…"
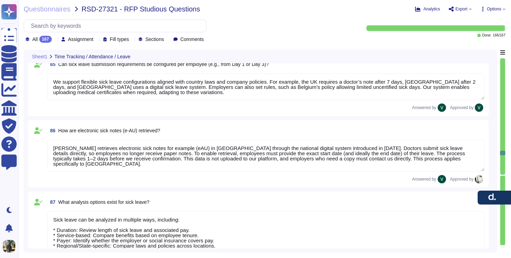
type textarea "We allow HR to configure time tracking to fit company policies and local laws. …"
type textarea "We manage sick leave by allowing employees to submit requests with start and en…"
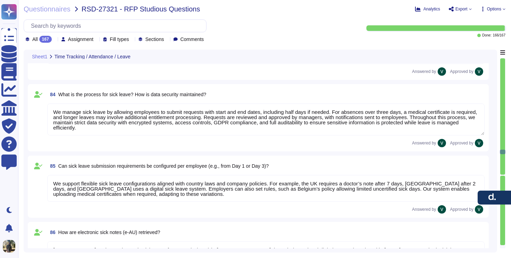
type textarea "Deel handles overtime payments through our time tracking and payroll features. …"
type textarea "We process time credits for emergency duty or holiday work through our time tra…"
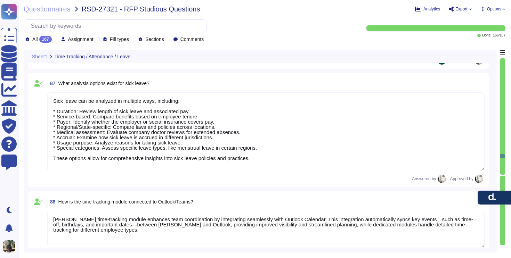
scroll to position [5477, 0]
type textarea "Employees can update most of their personal information directly through their …"
type textarea "Yes, an HR approval process exists, but not all employee-initiated changes go d…"
type textarea "Yes, employees can submit documents such as marriage certificates, sick notes, …"
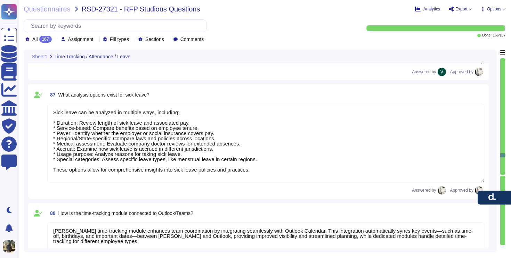
scroll to position [5433, 0]
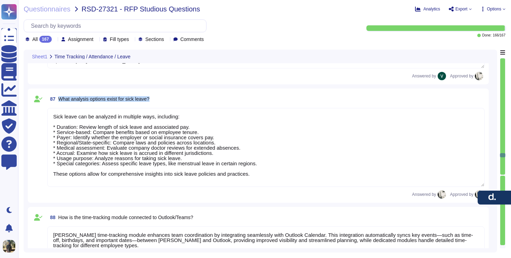
drag, startPoint x: 61, startPoint y: 97, endPoint x: 154, endPoint y: 104, distance: 93.2
click at [150, 104] on span "87 What analysis options exist for sick leave?" at bounding box center [98, 99] width 102 height 13
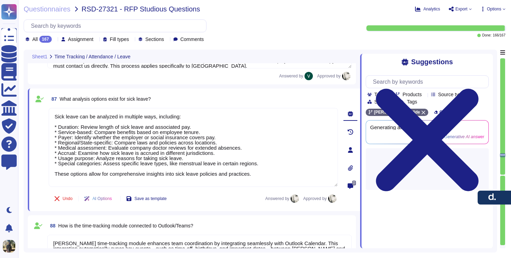
scroll to position [0, 0]
click at [141, 101] on span "What analysis options exist for sick leave?" at bounding box center [105, 99] width 91 height 6
copy span "What analysis options exist for sick leave?"
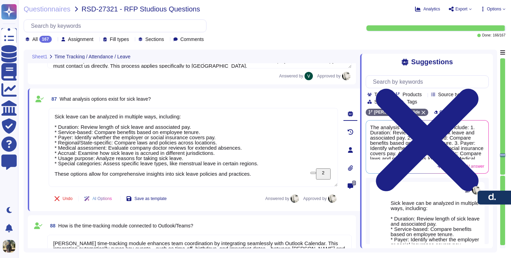
click at [349, 18] on div "Questionnaires RSD-27321 - RFP Studious Questions Analytics Export Copy link Do…" at bounding box center [264, 129] width 493 height 258
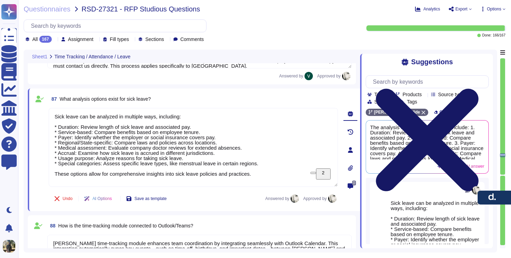
click at [486, 62] on icon at bounding box center [427, 140] width 123 height 164
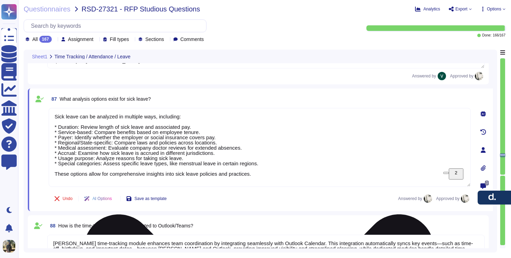
scroll to position [1, 0]
type textarea "Yes, employees can submit documents such as marriage certificates, sick notes, …"
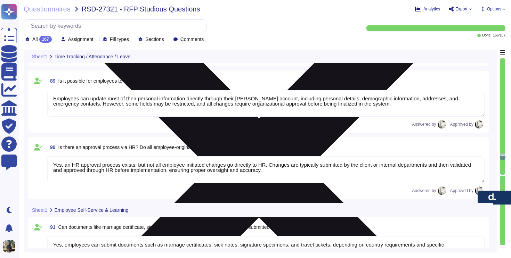
type textarea "Yes, employees can book and manage seminars through Deel Learning, including sc…"
type textarea "Yes, the system provides a view of time off information, including stamped time…"
type textarea "Yes, a supervisory approval chain can be configured for vacation requests and t…"
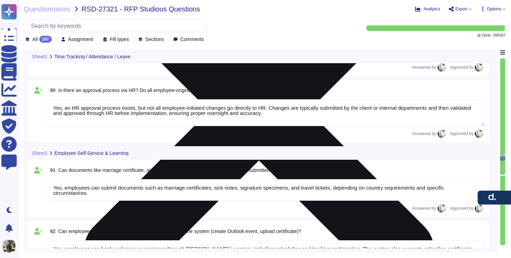
type textarea "Yes, employees can report illness, including illness during vacation. Reporting…"
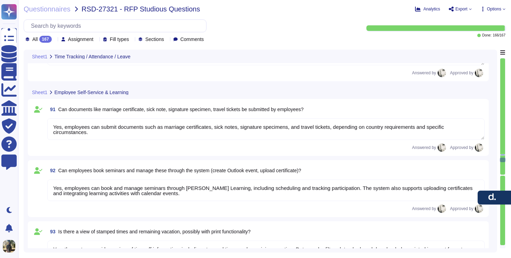
type textarea "Deel tracks vacation, sick days, and other leave types within the system, and e…"
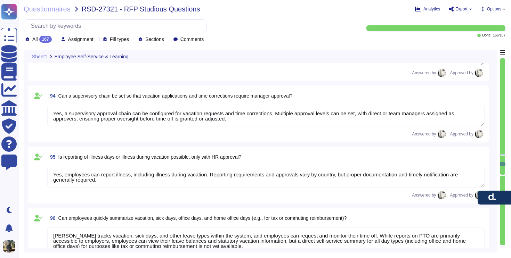
scroll to position [5999, 0]
type textarea "Managers in Deel can view selective data of direct reports, approve time off, a…"
type textarea "Managers in Deel can view employees’ time off history, current requests, and sc…"
type textarea "Yes, managers can generate analyses of working hours using Deel’s reporting too…"
type textarea "Yes, employees can submit vacation requests for manager approval, and managers …"
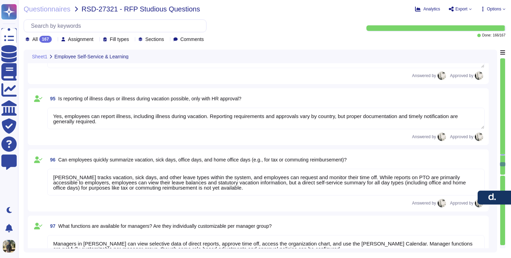
scroll to position [1, 0]
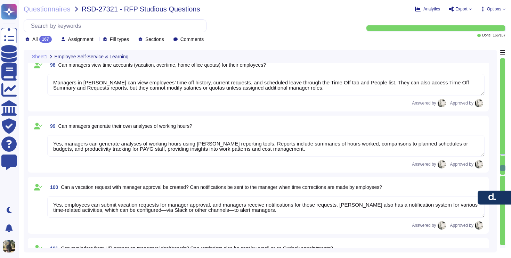
type textarea "Reminders can be sent by email before submission and approval deadlines. Payrol…"
type textarea "Yes, workforce scheduling is possible in Deel. Weekly schedules can be assigned…"
type textarea "Yes, Deel provides a summary view of all trainees across departments through th…"
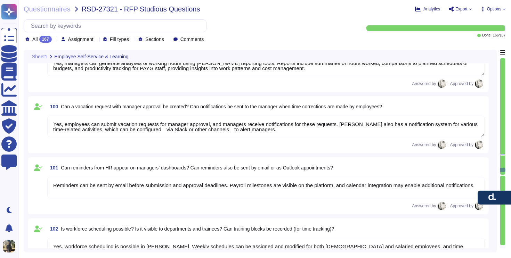
type textarea "Yes, IHK contracts can be stored as templates in Deel. Templates can be central…"
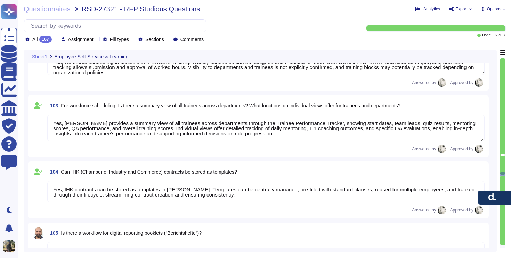
scroll to position [6572, 0]
type textarea "Deel’s document management system centralizes HR-related documents, including I…"
type textarea "Yes, appointment reminders are configurable. Reminders can be customized in tim…"
type textarea "Deel maintains a complete employee history through a change log that records al…"
type textarea "Deel supports fully customizable working-time models through its Weekly Schedul…"
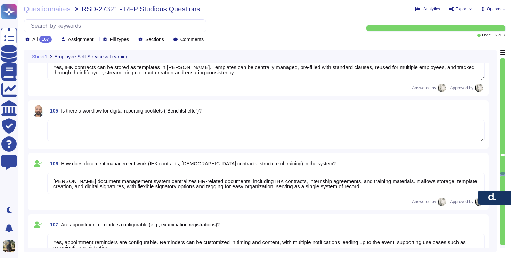
scroll to position [1, 0]
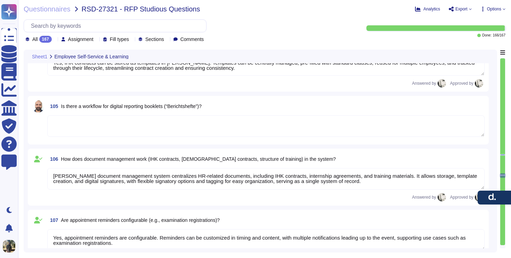
type textarea "Data on maternity and parental leave is available by country, with entitlements…"
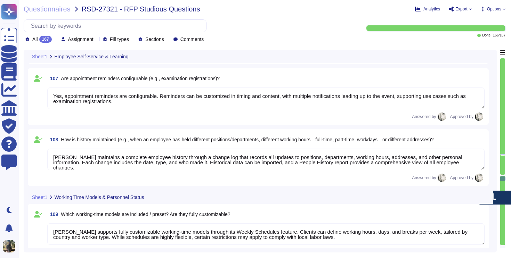
scroll to position [6729, 0]
type textarea "Yes, Deel provides various employee statuses to track different stages of the e…"
type textarea "Deel provides flexible filtering options such as status, date range, contract t…"
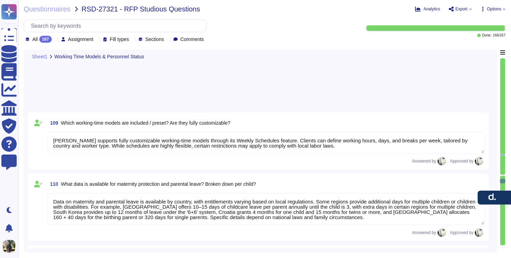
type textarea "Yes, Deel can generate reports on personnel changes within a specific period, i…"
type textarea "Deel maintains extensive data for hires and anniversaries, covering around 700 …"
type textarea "Organizational structure in Deel is represented through an org chart and multip…"
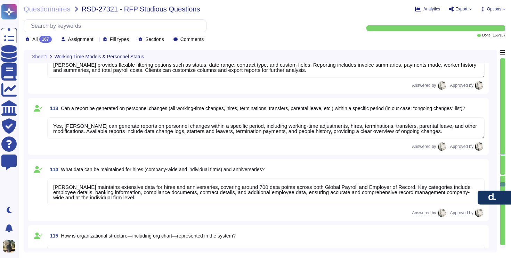
type textarea "Deel links applicant data to master employee records and positions through uniq…"
type textarea "Increases in vacation days based on seniority can be managed through contract a…"
type textarea "Deel’s asset management provides a centralized system to track and manage equip…"
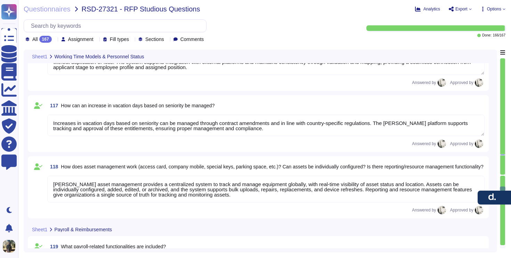
type textarea "Deel’s payroll functionalities include direct deposits, payslip generation, tax…"
type textarea "Yes, Deel provides workflows for reimbursements such as commuting costs and for…"
type textarea "Yes, Deel provides both a web application with full platform functionality and …"
type textarea "Yes, the Deel system can be customized to align with the Studiosus corporate id…"
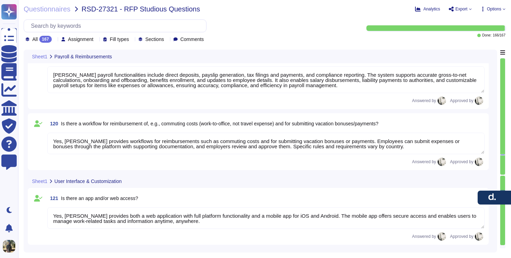
type textarea "Yes, Deel provides an employee dashboard that serves as a customizable home pag…"
type textarea "Yes, the Deel dashboard can be customized. Users can rearrange and add widgets …"
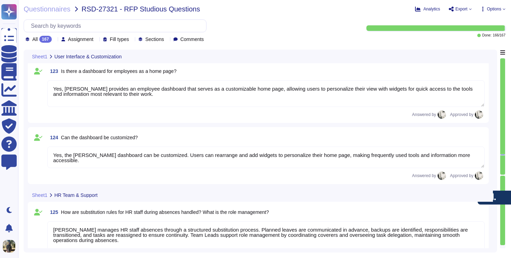
type textarea "Deel manages HR staff absences through a structured substitution process. Plann…"
type textarea "Yes, role concepts—including department structures and associated permissions—c…"
type textarea "Yes, roles in Deel can be flexibly defined and assigned. Clients can create cus…"
type textarea "Deel’s system supports creating both functional leadership and disciplinary lea…"
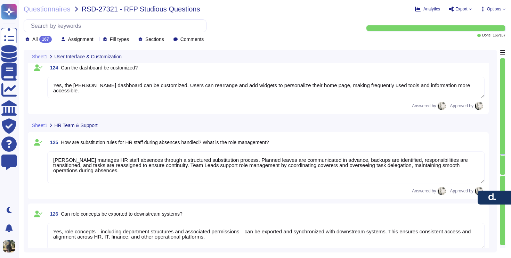
type textarea "Deel’s permission system controls what actions users can perform within the pla…"
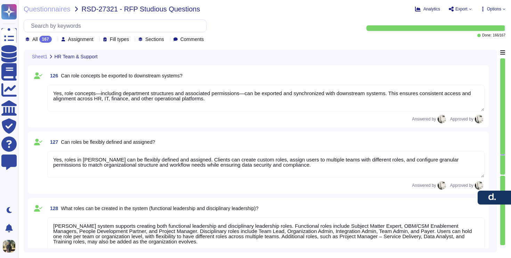
type textarea "Yes, Deel supports client-specific role structures and permissions. Each client…"
type textarea "Yes, Deel provides comprehensive personal support, available 24/7 through multi…"
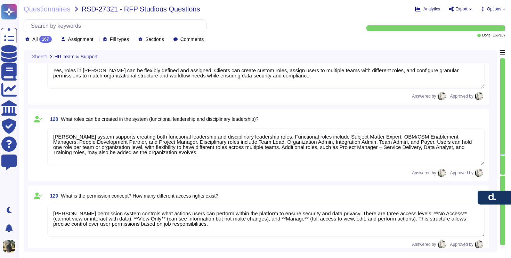
type textarea "Deel provides 24/7 support through multiple channels, including email, live cha…"
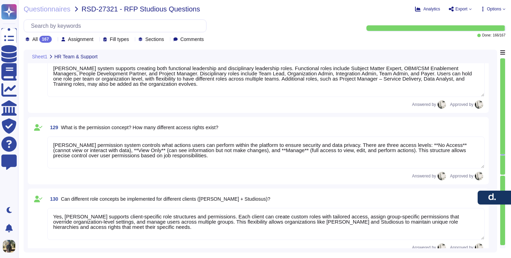
type textarea "Deel provides structured support response times based on request type and prior…"
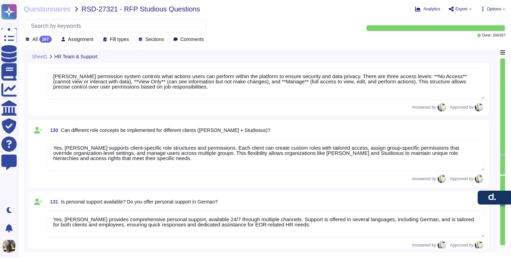
type textarea "Yes, Deel offers a customer portal and self-service knowledge base. Customers c…"
type textarea "Personalized change requests in Deel’s tools can be implemented to some extent.…"
type textarea "Deel provides full support for implementation, onboarding, and the initial mont…"
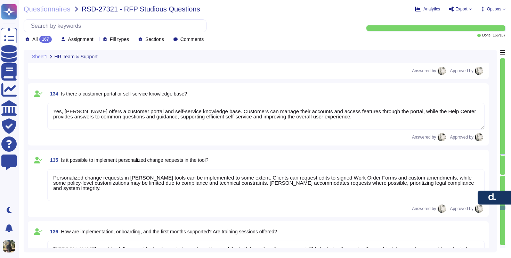
type textarea "Deel manages implementation projects through a structured approach with clear r…"
type textarea "After implementation, Deel provides ongoing support to ensure a smooth transiti…"
type textarea "Yes, Deel IT offers trial options. Prospects can access a limited-time free tri…"
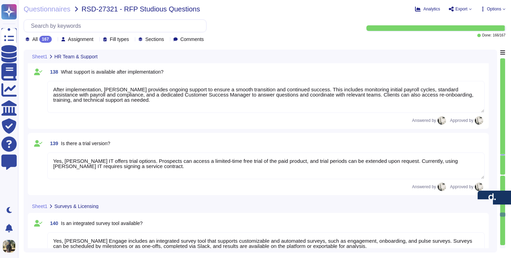
type textarea "Yes, Deel Engage includes an integrated survey tool that supports customizable …"
type textarea "Deel Engage’s integrated survey tool allows organizations to create, schedule, …"
type textarea "Deel Engage offers robust, built-in survey capabilities that allow clients to c…"
type textarea "Deel offers flexible billing models tailored to the service and client needs. C…"
type textarea "Depending on the modules and commitment - needs to be clarified with the client…"
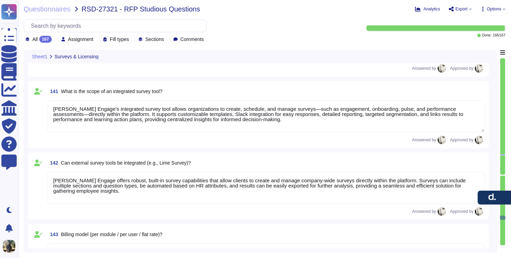
type textarea "Depending on the modules and commitment - needs to be clarified with the client…"
type textarea "Contract durations and cancellation periods vary by contract type and country. …"
type textarea "Yes, Deel offers core modules like Deel HR, Global Payroll, and Deel Engage, co…"
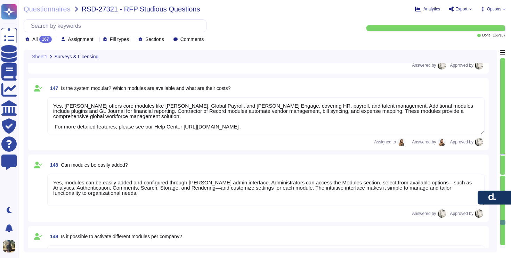
type textarea "Yes, modules can be easily added and configured through Deel’s admin interface.…"
type textarea "Yes, Deel allows modules to be activated and customized per company or entity. …"
type textarea "HR manages seminars and training through Deel’s Learning Module, which allows s…"
type textarea "In Deel Learning, employees can access and self-enroll in courses, complete tas…"
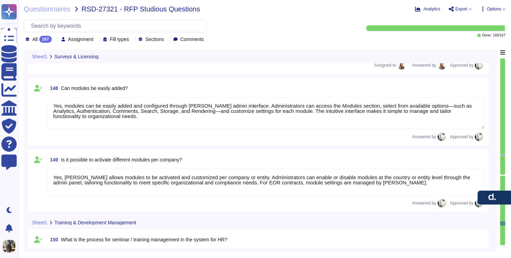
type textarea "In Deel’s performance review system, participant management allows admins to cr…"
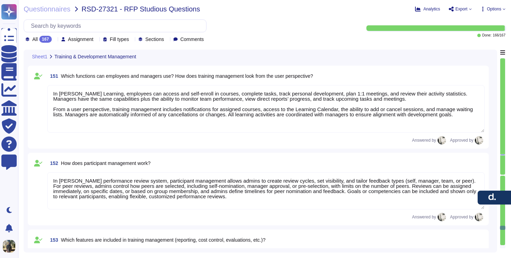
type textarea "Deel’s training management includes comprehensive features for reporting, evalu…"
type textarea "Yes, trainings can be fully managed within Deel’s platform. The Learning Module…"
type textarea "Deel’s system provides a structured approach for employee reviews and appraisal…"
type textarea "Currently, clients cannot create or customize performance review templates in D…"
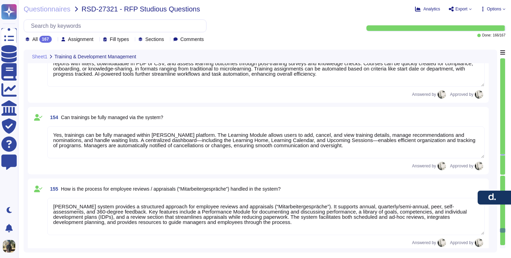
type textarea "Deel’s system provides tailored capabilities for managers, employees, and HR: *…"
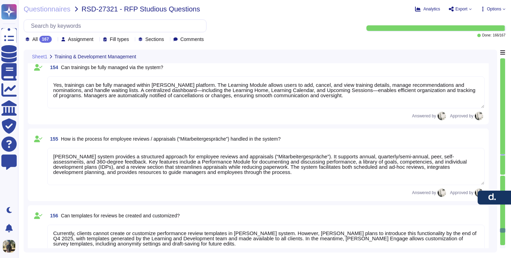
type textarea "Deel offers several standardized approval workflows, including super approval, …"
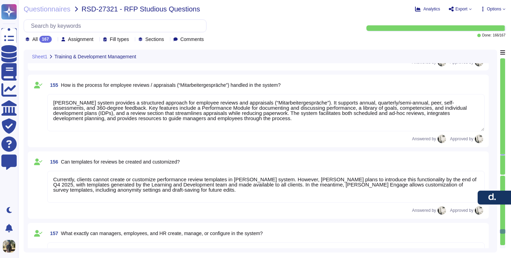
type textarea "Deel’s Performance Module enables efficient processing and follow-up of apprais…"
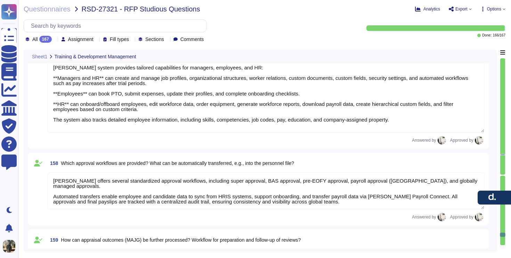
type textarea "Deel’s process for addressing needs identified in reviews ensures systematic ev…"
type textarea "Currently, Deel Engage Career provides employees with clear visibility into the…"
type textarea "Yes, Deel Engage includes an integrated e-learning module that enables organiza…"
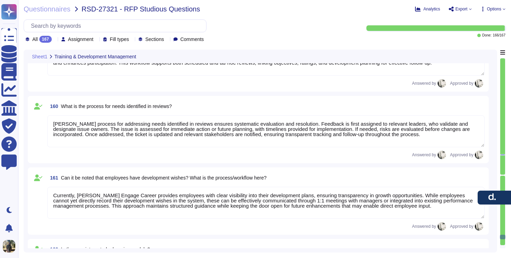
type textarea "Yes, Deel Learning functions as a full-featured learning management system (LMS…"
type textarea "Yes, Deel allows the creation of personality models using the N-Box Plot method…"
type textarea "Yes, development plans can be created in Deel Engage. Clients can design and as…"
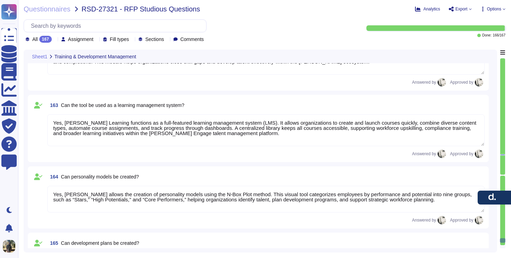
type textarea "Yes, custom content can be created and managed in Deel. Clients can set up reus…"
type textarea "Yes, custom learning paths can be created in Deel Engage Learning. Clients can …"
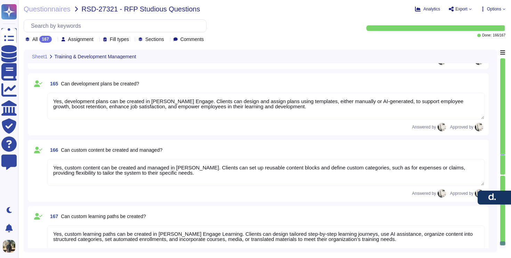
scroll to position [10619, 0]
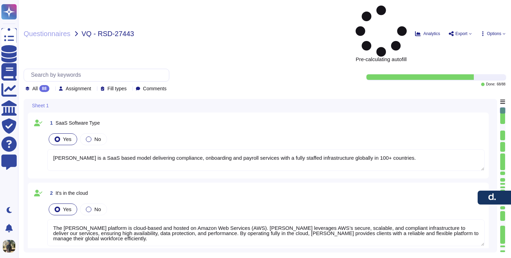
type textarea "[PERSON_NAME] is a SaaS based model delivering compliance, onboarding and payro…"
type textarea "The [PERSON_NAME] platform is cloud-based and hosted on Amazon Web Services (AW…"
type textarea "[PERSON_NAME] does not have an integration with JDE but does have an open API t…"
type textarea "[PERSON_NAME] has a mobile app available for both iOS and Android devices. The …"
type textarea "[PERSON_NAME] provides robust reporting capabilities that deliver strategic ins…"
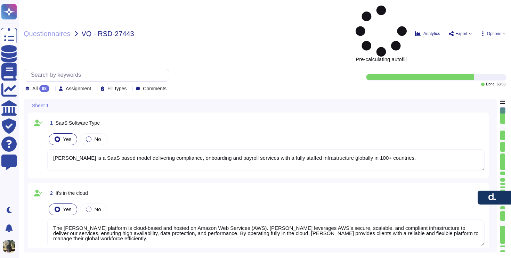
scroll to position [1, 0]
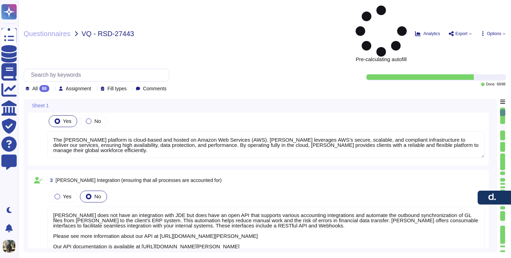
type textarea "[PERSON_NAME] reporting capabilities provide clients with clear visibility and …"
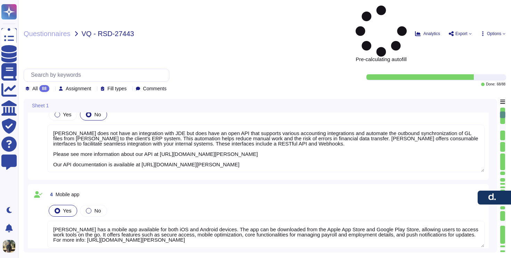
type textarea "Custom fields can be created and managed for employee profiles, allowing for th…"
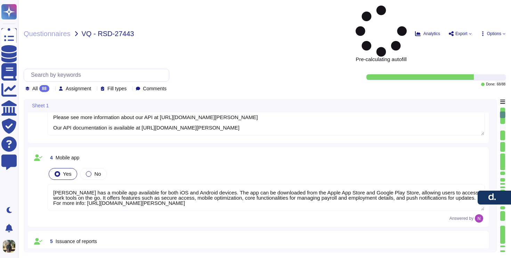
scroll to position [263, 0]
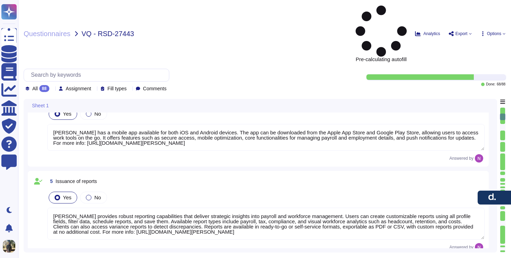
type textarea "This is supported through the [PERSON_NAME] Engage module. Clients can create a…"
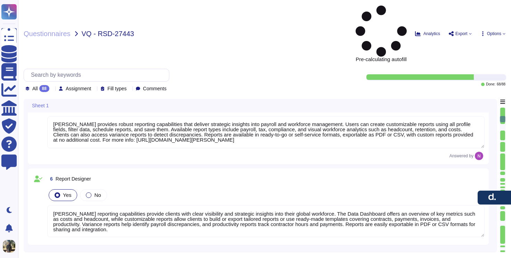
type textarea "[PERSON_NAME] does not charge for software upgrades and new features unless it'…"
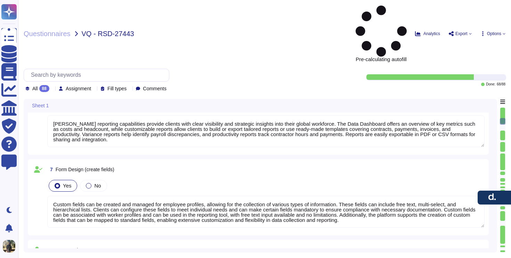
type textarea "The number of admin users on the [PERSON_NAME] platform is not unlimited. Clien…"
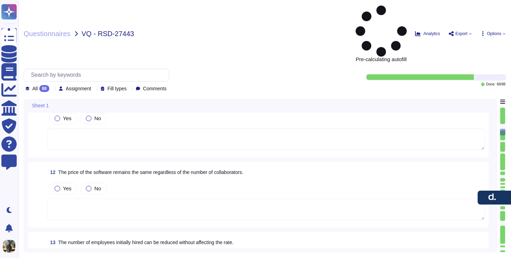
type textarea "Data can be exported in Excel formats (XLS, XLSX) for editing capabilities. Add…"
type textarea "[PERSON_NAME] stores all data digitally in secure cloud storage. Personal infor…"
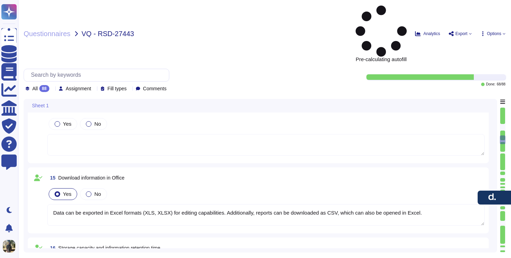
type textarea "There is no 'storage limit' within [PERSON_NAME] platform nor do we offer stora…"
type textarea "[PERSON_NAME] performs daily cloud backups, retaining customer data for 30 days…"
type textarea "Candidate entry form fields in [PERSON_NAME] are flexible and customizable. Cli…"
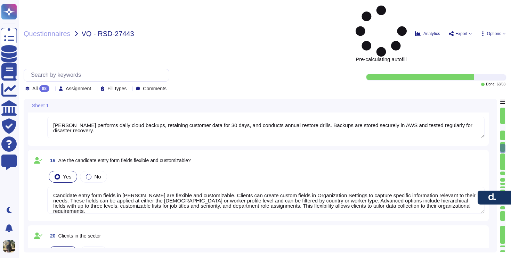
type textarea "[PERSON_NAME] serves a wide range of clients, including major companies like Re…"
type textarea "[PERSON_NAME] follows strong information security practices designed to protect…"
type textarea "Clients do not need a VPN to remotely access the [PERSON_NAME] platform. As a c…"
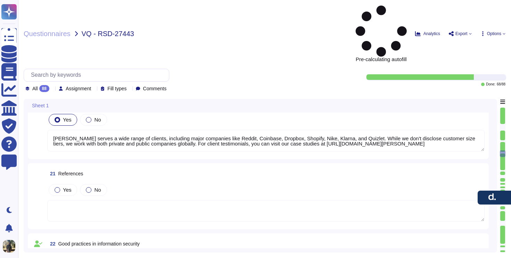
type textarea "MFA/2FA is enable for [PERSON_NAME] services, please check: [URL][DOMAIN_NAME][…"
type textarea "[PERSON_NAME] provides a self-service web portal that allows employees to manag…"
type textarea "[PERSON_NAME] provides official termination and offboarding capabilities across…"
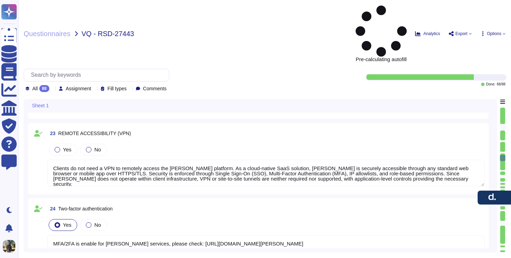
type textarea "[PERSON_NAME] supports comprehensive induction record tracking through [PERSON_…"
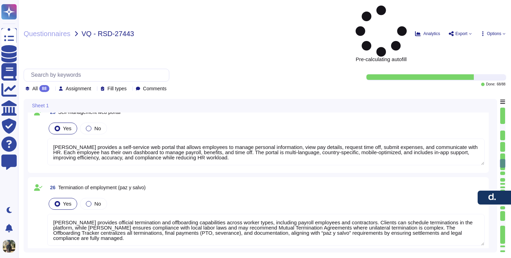
type textarea "[PERSON_NAME] reports are designed to be intuitive and easy to use. Clients can…"
type textarea "[PERSON_NAME] Payroll Module is a global payroll solution built to simplify and…"
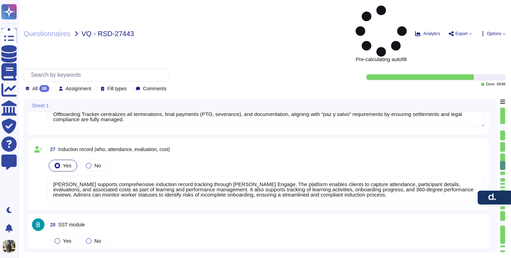
type textarea "[PERSON_NAME] offers several integration interfaces for electronic payroll. Cli…"
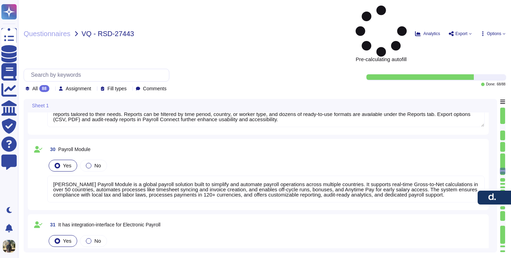
type textarea "[PERSON_NAME] supports absenteeism tracking through its time management and rep…"
type textarea "[PERSON_NAME] supports this automation for clients using its Applicant Tracking…"
type textarea "[PERSON_NAME] Global Payroll service includes the calculation of withholding ta…"
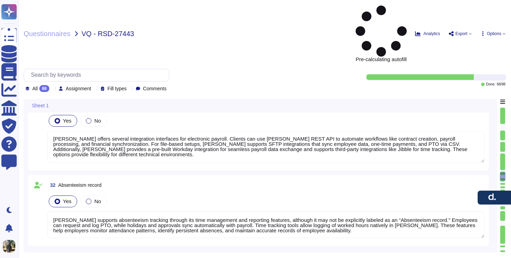
type textarea "[PERSON_NAME] Global Payroll ensures accurate allocation of cost centers based …"
type textarea "[PERSON_NAME] Global Payroll supports assigning multiple cost centers per emplo…"
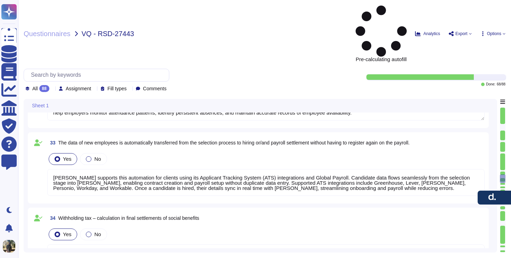
type textarea "[PERSON_NAME] correctly calculates provisions for social benefits as part of ou…"
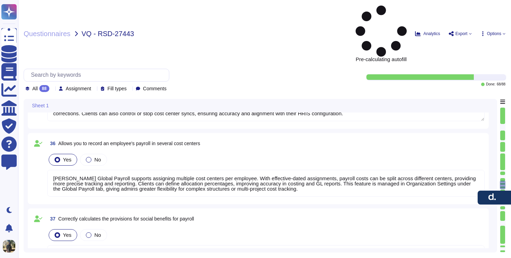
type textarea "[PERSON_NAME] manages mandatory benefits, while clients can offer additional be…"
type textarea "The [PERSON_NAME] platform provides tools to track PTO, including vacation, sic…"
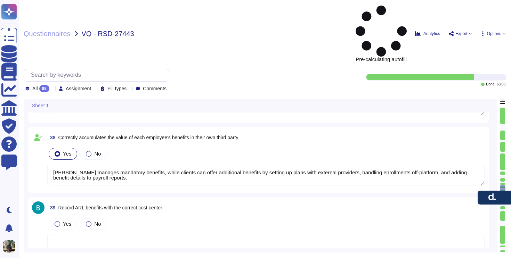
type textarea "[PERSON_NAME] maintains records of employee affiliations with different adminis…"
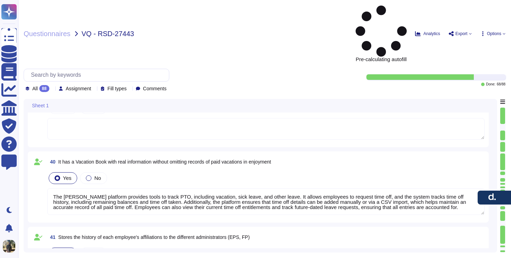
type textarea "[PERSON_NAME] properly controls payroll and payroll deductions through an autom…"
type textarea "[PERSON_NAME] Global Payroll system correctly settles vacations without duplica…"
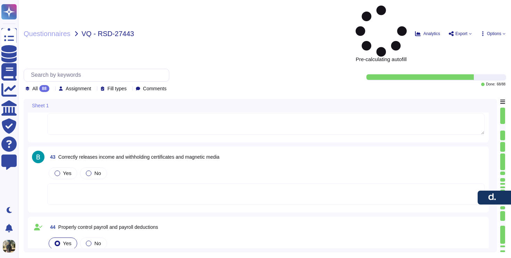
scroll to position [3016, 0]
type textarea "When the payroll event is locked for changes, other users are not allowed to ma…"
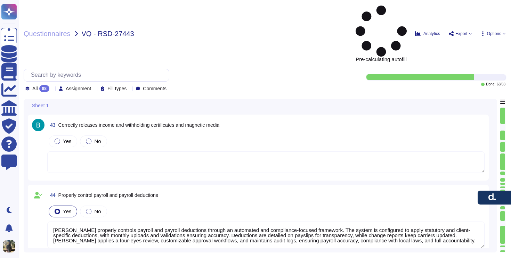
scroll to position [1, 0]
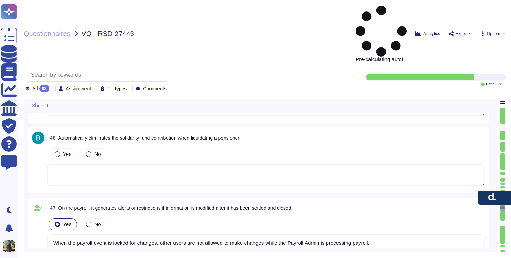
type textarea "[PERSON_NAME] Global Payroll accurately tracks and generates the monthly accumu…"
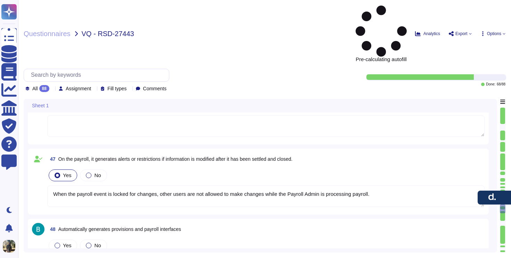
type textarea "[PERSON_NAME] generates active personnel reports that are accessible to differe…"
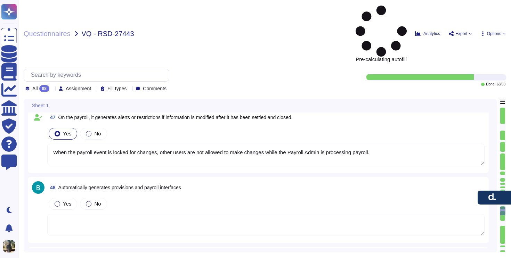
type textarea "[PERSON_NAME] supports compliance with Law 1393 of 2010 in [GEOGRAPHIC_DATA], w…"
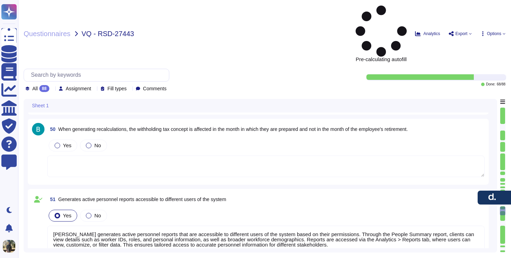
scroll to position [3569, 0]
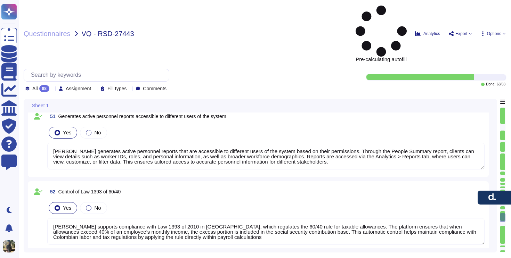
type textarea "[PERSON_NAME] supports mass upload of payroll updates, allowing clients to effi…"
type textarea "[PERSON_NAME] ATS includes AI capabilities to filter and manage CVs, helping st…"
type textarea "[PERSON_NAME] ATS includes a full selection and recruitment module designed to …"
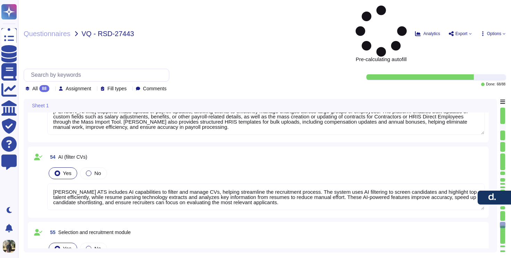
type textarea "[PERSON_NAME] ATS includes a Hiring Module that streamlines the recruitment and…"
type textarea "[PERSON_NAME] ATS enables managing workflows within the selection process where…"
type textarea "[PERSON_NAME] provides clients with tools to generate and track process flow ch…"
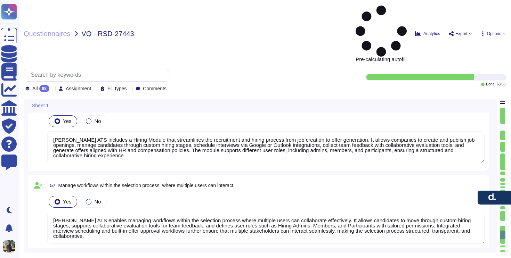
type textarea "[PERSON_NAME] ensures a structured step-by-step selection process that allows c…"
type textarea "[PERSON_NAME] enables clients to create, send, and store digitally signed docum…"
type textarea "[PERSON_NAME] Engage supports training programming through its Learning module,…"
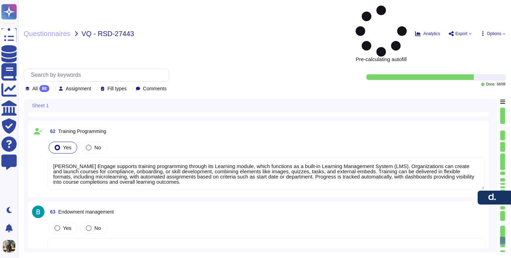
type textarea "[PERSON_NAME] does not currently provide a comprehensive disciplinary processes…"
type textarea "Yes, [PERSON_NAME] Engage supports employee wellbeing through customizable surv…"
type textarea "The [PERSON_NAME] platform supports job termination processes through configura…"
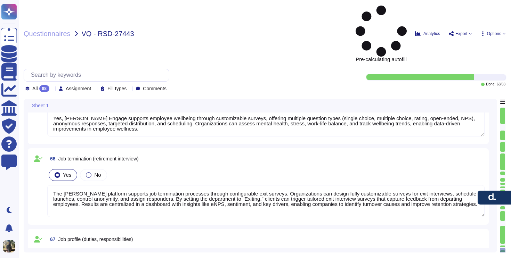
type textarea "[PERSON_NAME] job profiles provide detailed descriptions of positions, clearly …"
type textarea "[PERSON_NAME] Engage Performance includes performance evaluation dashboards tha…"
type textarea "[PERSON_NAME] Engage’s Organizational Climate module provides AI-powered tools …"
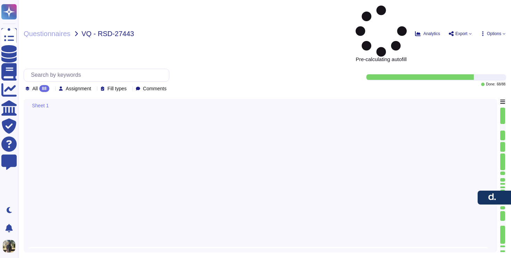
type textarea "The [PERSON_NAME] platform allows for the generation of employment certificates…"
type textarea "[PERSON_NAME] supports the generation of termination and resignation memoranda.…"
type textarea "[PERSON_NAME] supports the registration of hiring requirements through its Glob…"
type textarea "[PERSON_NAME] supports real-time tracking of the hiring process for both applic…"
type textarea "Talent Acquisition (TA) sends out rejection letters or emails to candidates who…"
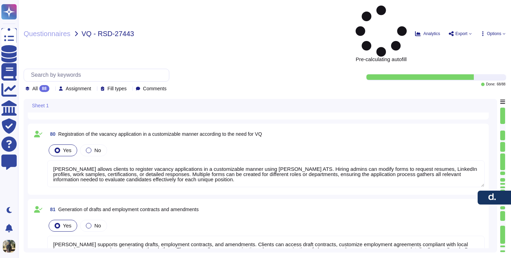
type textarea "[PERSON_NAME] allows clients to prepare and send termination notices. Clients s…"
type textarea "[PERSON_NAME] supports reminders and notifications for performance evaluations,…"
type textarea "[PERSON_NAME] allows clients to register vacancy applications in a customizable…"
type textarea "[PERSON_NAME] supports generating drafts, employment contracts, and amendments.…"
type textarea "In the [PERSON_NAME] HRIS and Engage platforms, the record of office test score…"
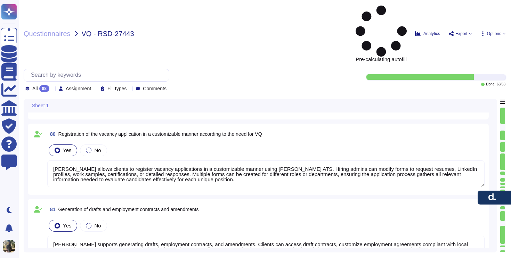
type textarea "In the [PERSON_NAME] HRIS and Engage platforms, reliability assessment results …"
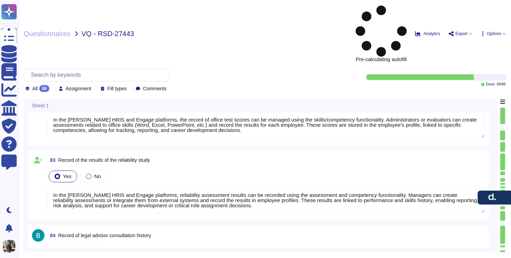
type textarea "[PERSON_NAME] provides comprehensive tracking and monitoring of contractual doc…"
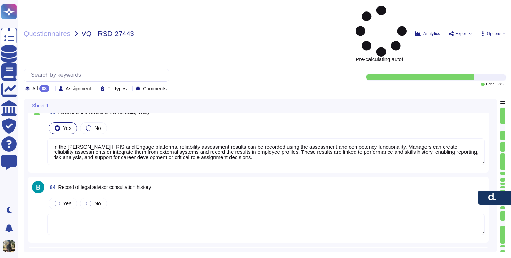
type textarea "[PERSON_NAME] allows candidates and talent hires to attach documentation during…"
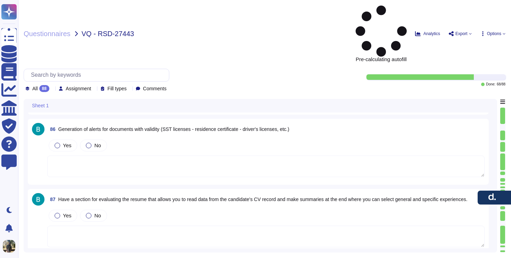
scroll to position [6101, 0]
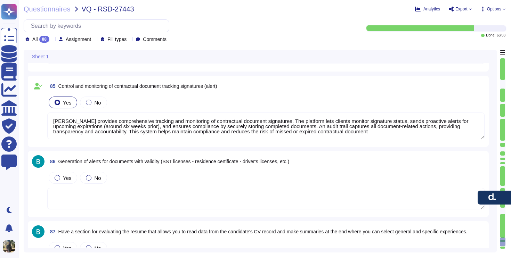
type textarea "In the [PERSON_NAME] HRIS and Engage platforms, the record of office test score…"
type textarea "In the [PERSON_NAME] HRIS and Engage platforms, reliability assessment results …"
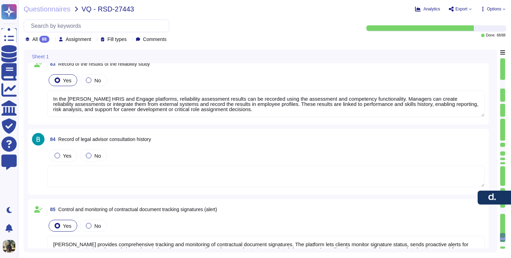
type textarea "[PERSON_NAME] supports generating drafts, employment contracts, and amendments.…"
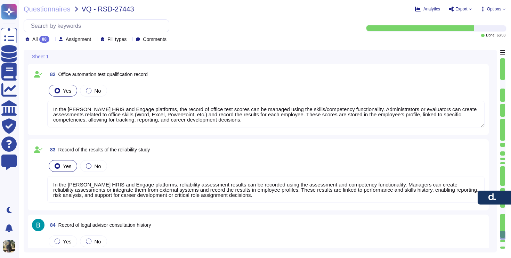
type textarea "[PERSON_NAME] supports reminders and notifications for performance evaluations,…"
type textarea "[PERSON_NAME] allows clients to register vacancy applications in a customizable…"
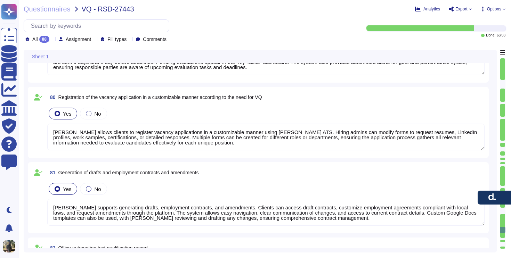
type textarea "Talent Acquisition (TA) sends out rejection letters or emails to candidates who…"
type textarea "[PERSON_NAME] allows clients to prepare and send termination notices. Clients s…"
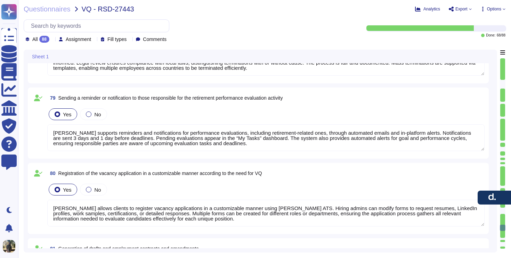
type textarea "[PERSON_NAME] supports real-time tracking of the hiring process for both applic…"
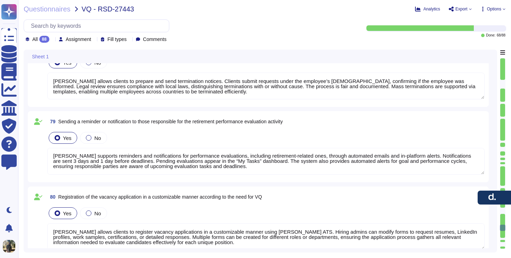
scroll to position [0, 0]
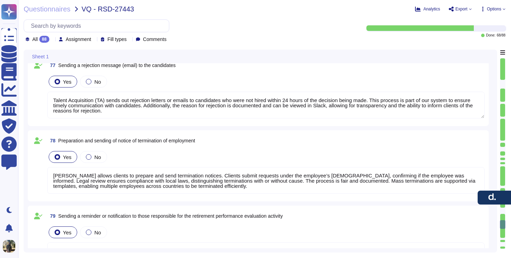
type textarea "[PERSON_NAME] supports the registration of hiring requirements through its Glob…"
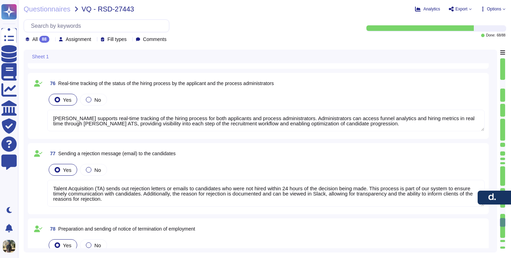
type textarea "[PERSON_NAME] supports the generation of termination and resignation memoranda.…"
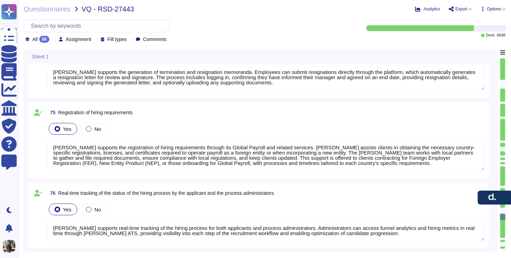
type textarea "The [PERSON_NAME] platform allows for the generation of employment certificates…"
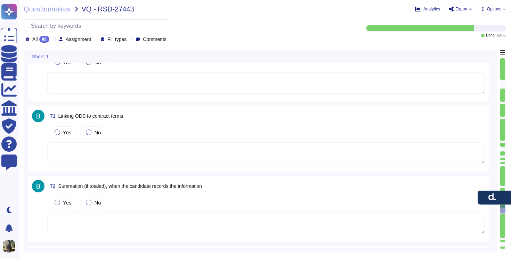
type textarea "[PERSON_NAME] Engage Performance includes performance evaluation dashboards tha…"
type textarea "[PERSON_NAME] Engage’s Organizational Climate module provides AI-powered tools …"
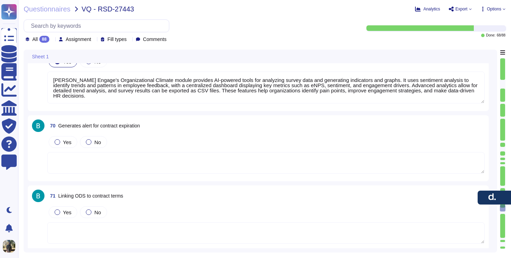
type textarea "[PERSON_NAME] job profiles provide detailed descriptions of positions, clearly …"
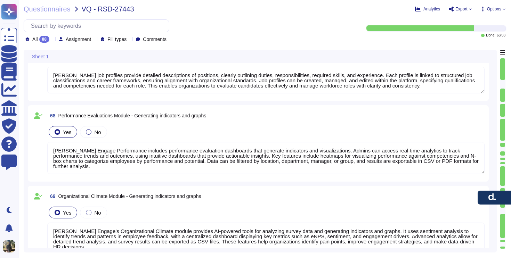
type textarea "[PERSON_NAME] Engage supports training programming through its Learning module,…"
type textarea "[PERSON_NAME] does not currently provide a comprehensive disciplinary processes…"
type textarea "Yes, [PERSON_NAME] Engage supports employee wellbeing through customizable surv…"
type textarea "The [PERSON_NAME] platform supports job termination processes through configura…"
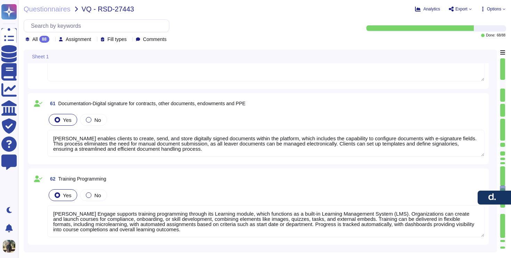
type textarea "[PERSON_NAME] provides clients with tools to generate and track process flow ch…"
type textarea "[PERSON_NAME] ensures a structured step-by-step selection process that allows c…"
type textarea "[PERSON_NAME] enables clients to create, send, and store digitally signed docum…"
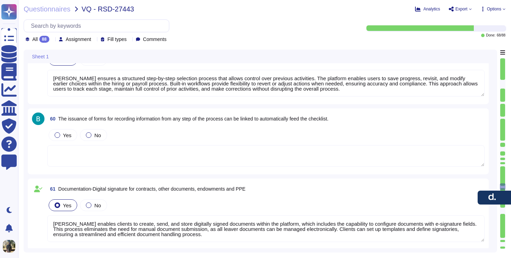
type textarea "[PERSON_NAME] ATS enables managing workflows within the selection process where…"
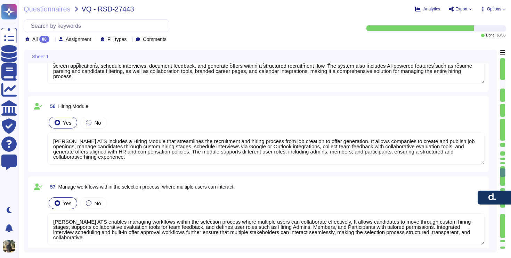
type textarea "[PERSON_NAME] generates active personnel reports that are accessible to differe…"
type textarea "[PERSON_NAME] supports compliance with Law 1393 of 2010 in [GEOGRAPHIC_DATA], w…"
type textarea "[PERSON_NAME] supports mass upload of payroll updates, allowing clients to effi…"
type textarea "[PERSON_NAME] ATS includes AI capabilities to filter and manage CVs, helping st…"
type textarea "[PERSON_NAME] ATS includes a full selection and recruitment module designed to …"
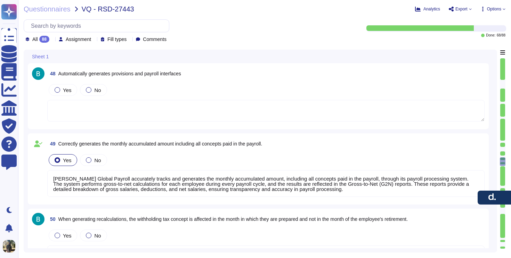
type textarea "[PERSON_NAME] Global Payroll system correctly settles vacations without duplica…"
type textarea "When the payroll event is locked for changes, other users are not allowed to ma…"
type textarea "[PERSON_NAME] Global Payroll accurately tracks and generates the monthly accumu…"
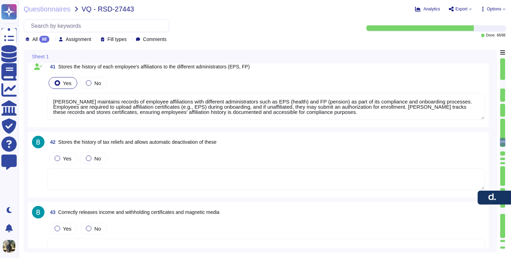
type textarea "[PERSON_NAME] Global Payroll supports assigning multiple cost centers per emplo…"
type textarea "[PERSON_NAME] correctly calculates provisions for social benefits as part of ou…"
type textarea "[PERSON_NAME] manages mandatory benefits, while clients can offer additional be…"
type textarea "The [PERSON_NAME] platform provides tools to track PTO, including vacation, sic…"
type textarea "[PERSON_NAME] maintains records of employee affiliations with different adminis…"
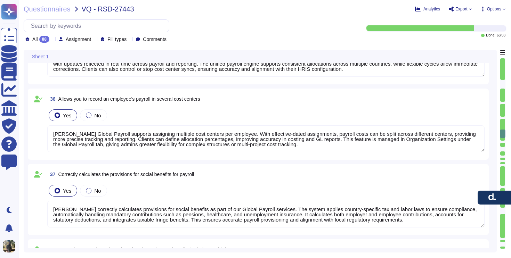
type textarea "[PERSON_NAME] supports absenteeism tracking through its time management and rep…"
type textarea "[PERSON_NAME] supports this automation for clients using its Applicant Tracking…"
type textarea "[PERSON_NAME] Global Payroll service includes the calculation of withholding ta…"
type textarea "[PERSON_NAME] Global Payroll ensures accurate allocation of cost centers based …"
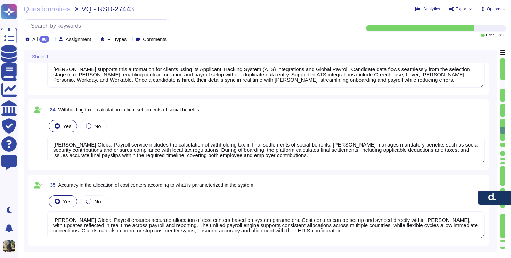
type textarea "[PERSON_NAME] offers several integration interfaces for electronic payroll. Cli…"
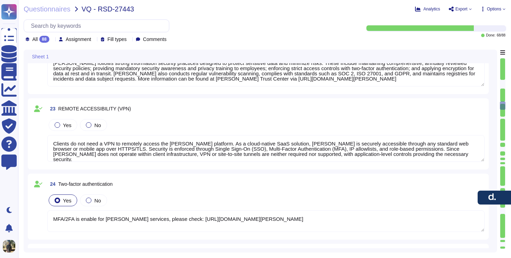
type textarea "[PERSON_NAME] serves a wide range of clients, including major companies like Re…"
type textarea "[PERSON_NAME] follows strong information security practices designed to protect…"
type textarea "Clients do not need a VPN to remotely access the [PERSON_NAME] platform. As a c…"
type textarea "MFA/2FA is enable for [PERSON_NAME] services, please check: [URL][DOMAIN_NAME][…"
type textarea "[PERSON_NAME] provides a self-service web portal that allows employees to manag…"
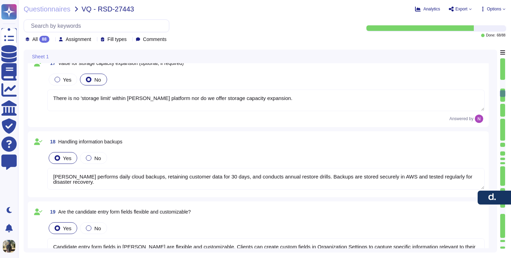
type textarea "Data can be exported in Excel formats (XLS, XLSX) for editing capabilities. Add…"
type textarea "[PERSON_NAME] stores all data digitally in secure cloud storage. Personal infor…"
type textarea "There is no 'storage limit' within [PERSON_NAME] platform nor do we offer stora…"
type textarea "[PERSON_NAME] performs daily cloud backups, retaining customer data for 30 days…"
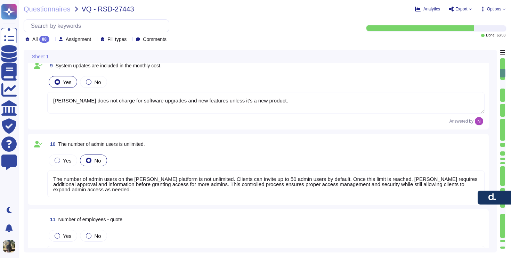
type textarea "[PERSON_NAME] provides robust reporting capabilities that deliver strategic ins…"
type textarea "[PERSON_NAME] reporting capabilities provide clients with clear visibility and …"
type textarea "Custom fields can be created and managed for employee profiles, allowing for th…"
type textarea "This is supported through the [PERSON_NAME] Engage module. Clients can create a…"
type textarea "[PERSON_NAME] does not charge for software upgrades and new features unless it'…"
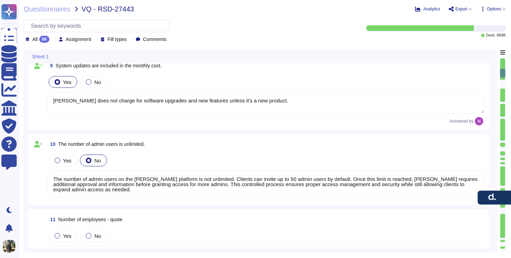
type textarea "The number of admin users on the [PERSON_NAME] platform is not unlimited. Clien…"
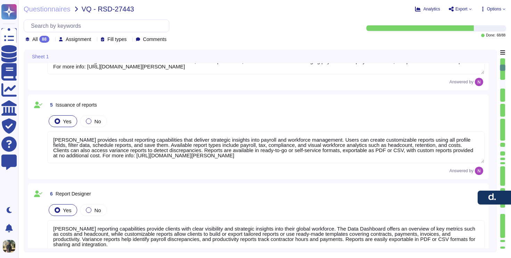
type textarea "The [PERSON_NAME] platform is cloud-based and hosted on Amazon Web Services (AW…"
type textarea "[PERSON_NAME] does not have an integration with JDE but does have an open API t…"
type textarea "[PERSON_NAME] has a mobile app available for both iOS and Android devices. The …"
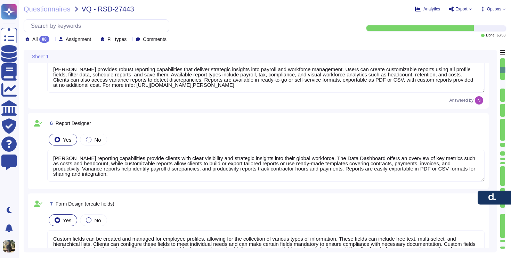
type textarea "[PERSON_NAME] does not charge for software upgrades and new features unless it'…"
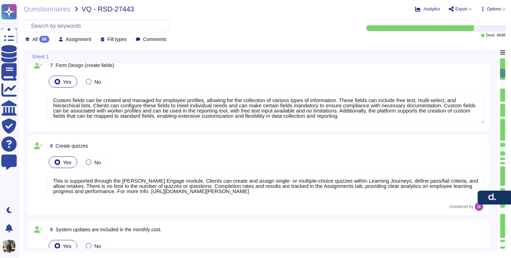
type textarea "The number of admin users on the [PERSON_NAME] platform is not unlimited. Clien…"
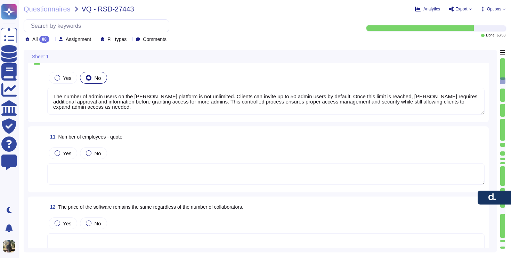
type textarea "Data can be exported in Excel formats (XLS, XLSX) for editing capabilities. Add…"
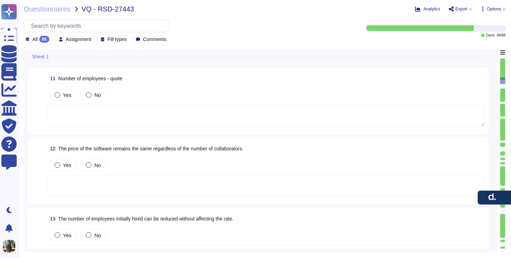
type textarea "This is supported through the [PERSON_NAME] Engage module. Clients can create a…"
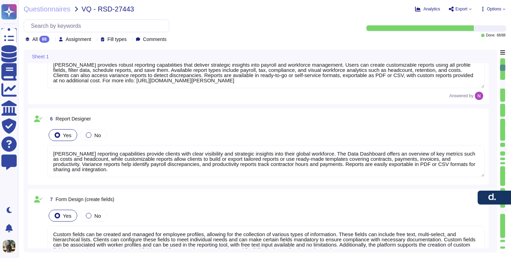
scroll to position [279, 0]
type textarea "[PERSON_NAME] does not have an integration with JDE but does have an open API t…"
type textarea "[PERSON_NAME] has a mobile app available for both iOS and Android devices. The …"
type textarea "[PERSON_NAME] provides robust reporting capabilities that deliver strategic ins…"
type textarea "[PERSON_NAME] reporting capabilities provide clients with clear visibility and …"
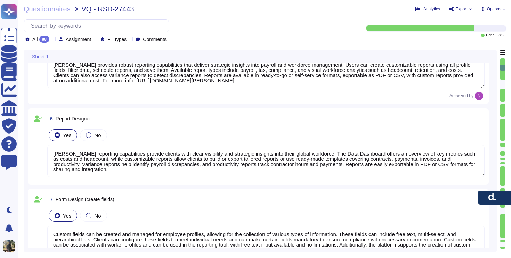
type textarea "Custom fields can be created and managed for employee profiles, allowing for th…"
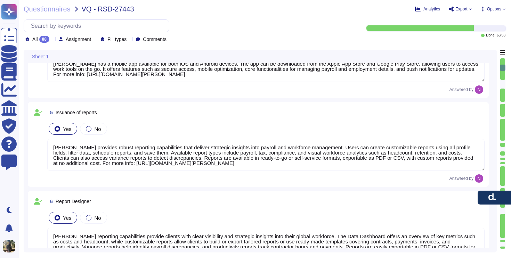
scroll to position [0, 0]
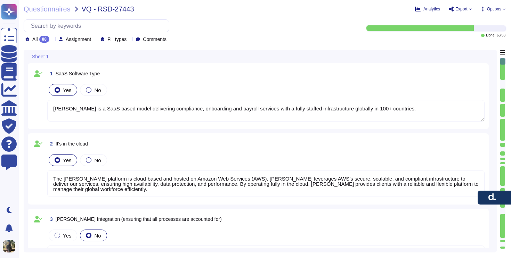
type textarea "[PERSON_NAME] is a SaaS based model delivering compliance, onboarding and payro…"
type textarea "The [PERSON_NAME] platform is cloud-based and hosted on Amazon Web Services (AW…"
